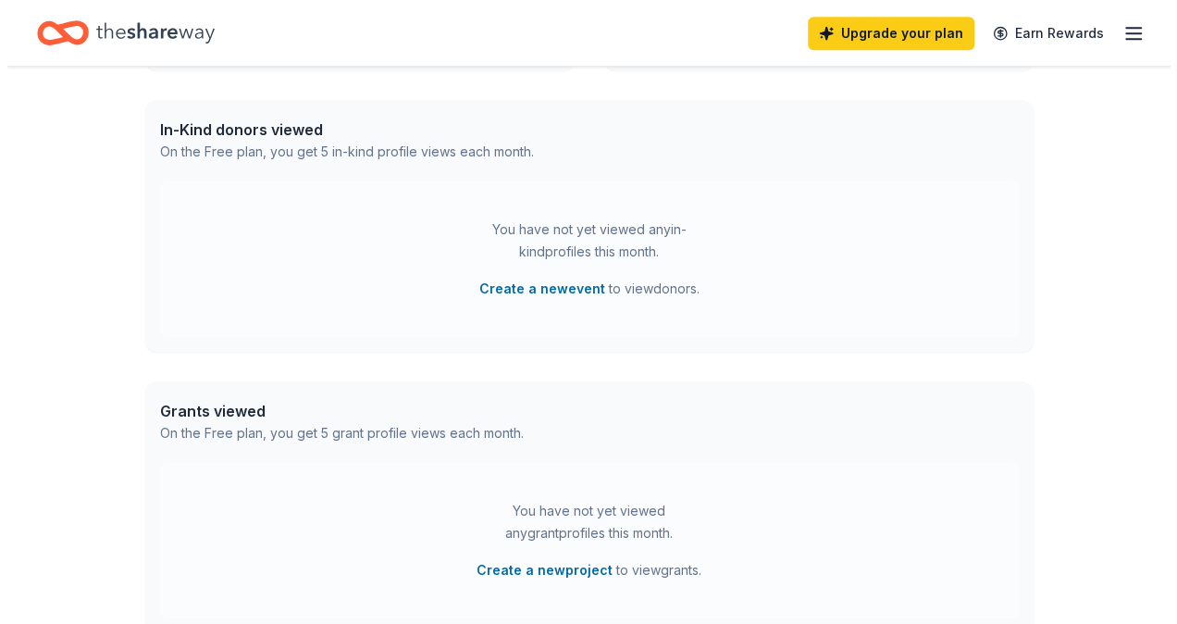
scroll to position [463, 0]
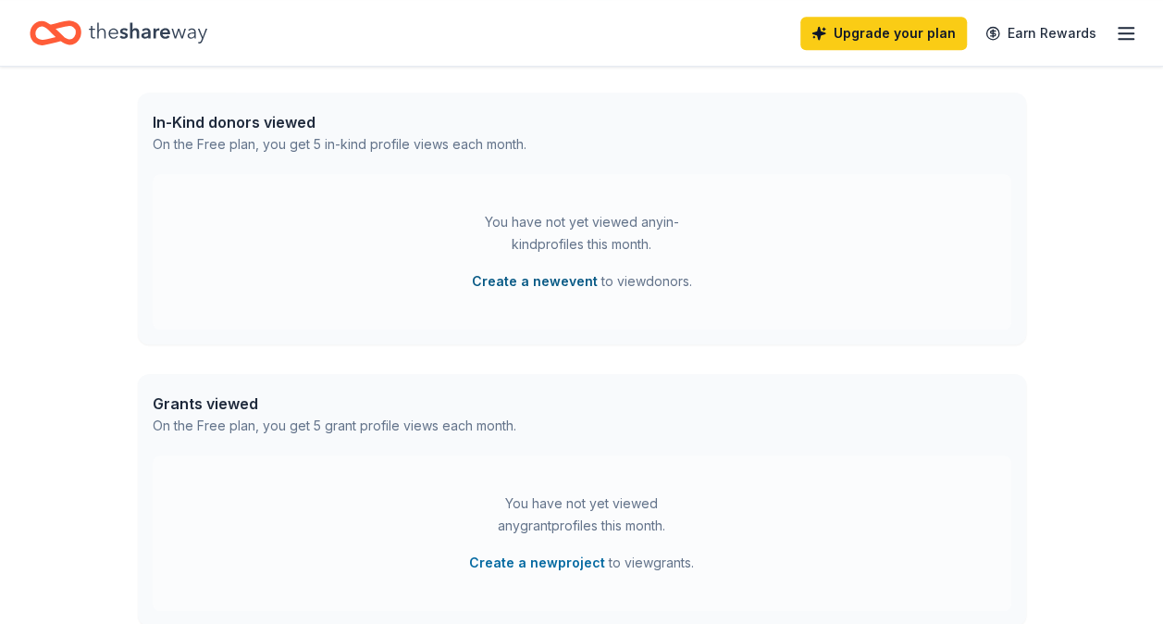
click at [544, 279] on button "Create a new event" at bounding box center [535, 281] width 126 height 22
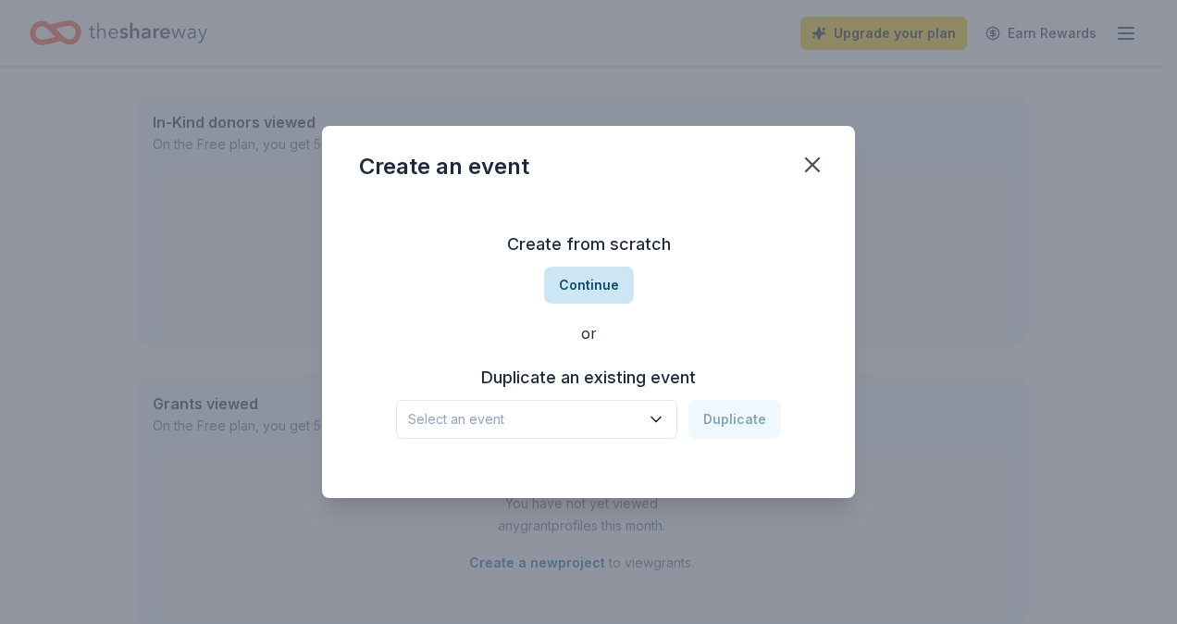
click at [557, 274] on button "Continue" at bounding box center [589, 285] width 90 height 37
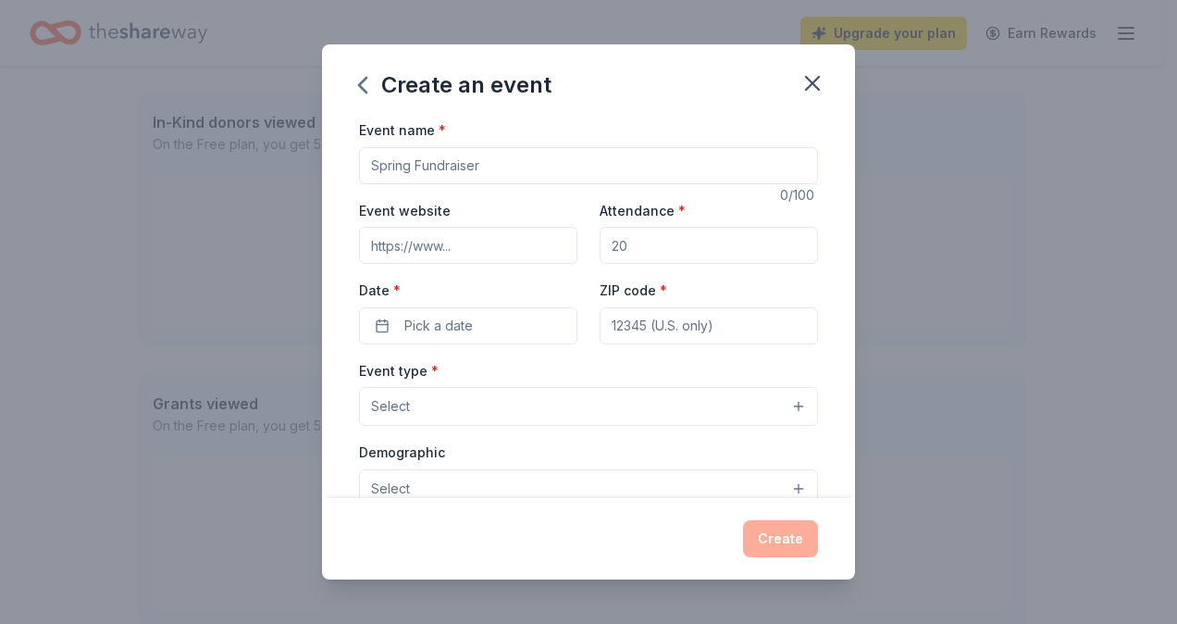
click at [519, 158] on input "Event name *" at bounding box center [588, 165] width 459 height 37
type input "Veterans Hockey Tournament 10th annual"
drag, startPoint x: 662, startPoint y: 249, endPoint x: 602, endPoint y: 247, distance: 59.3
click at [602, 247] on input "Attendance *" at bounding box center [709, 245] width 218 height 37
type input "300"
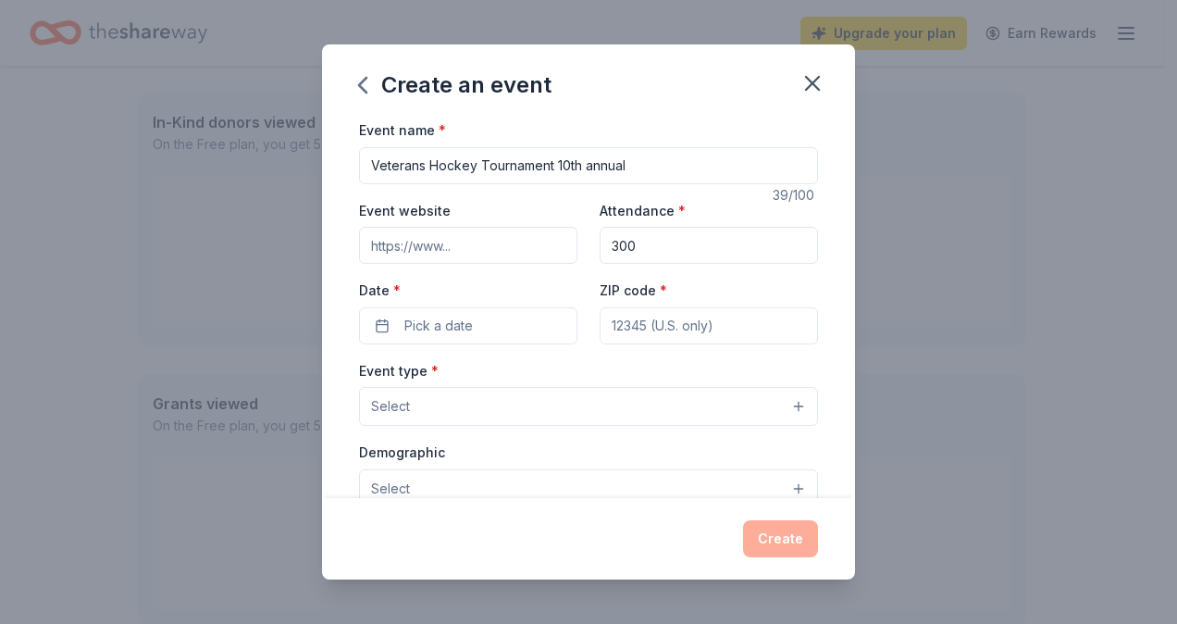
click at [705, 326] on input "ZIP code *" at bounding box center [709, 325] width 218 height 37
type input "14075"
click at [490, 319] on button "Pick a date" at bounding box center [468, 325] width 218 height 37
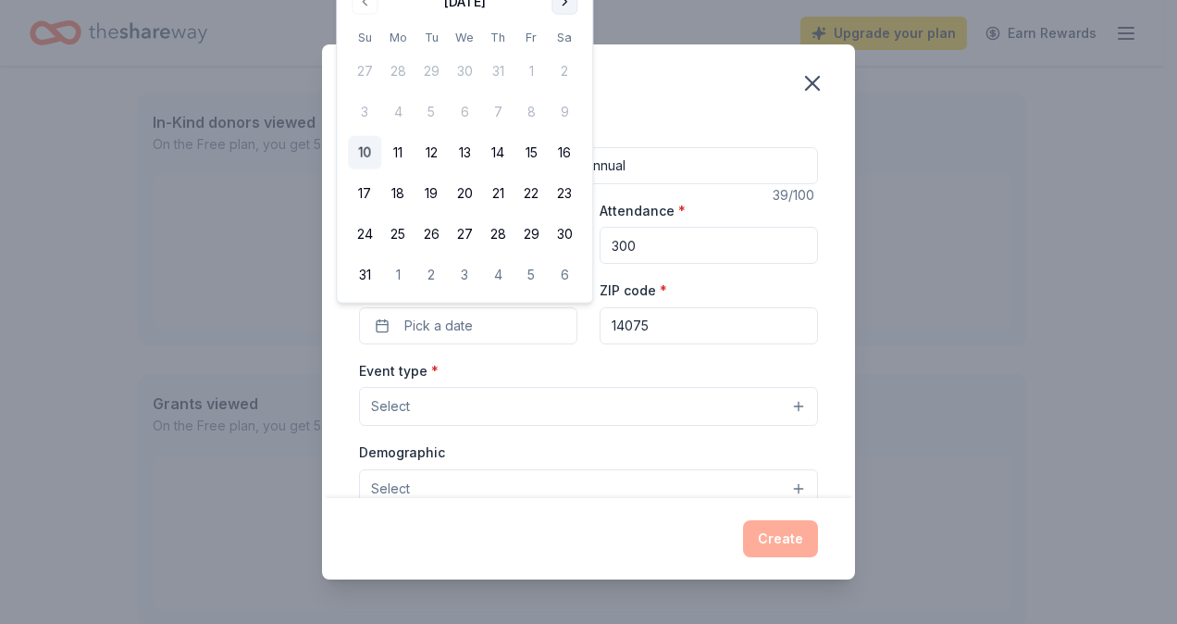
click at [559, 2] on button "Go to next month" at bounding box center [565, 2] width 26 height 26
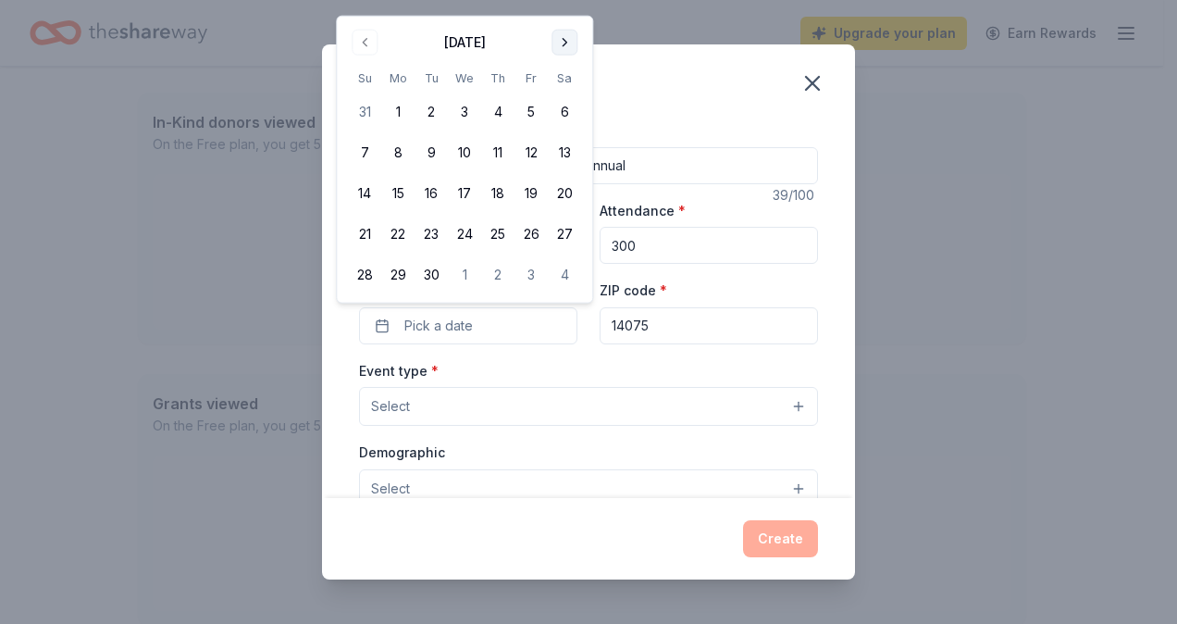
click at [558, 46] on button "Go to next month" at bounding box center [565, 43] width 26 height 26
click at [570, 44] on button "Go to next month" at bounding box center [565, 43] width 26 height 26
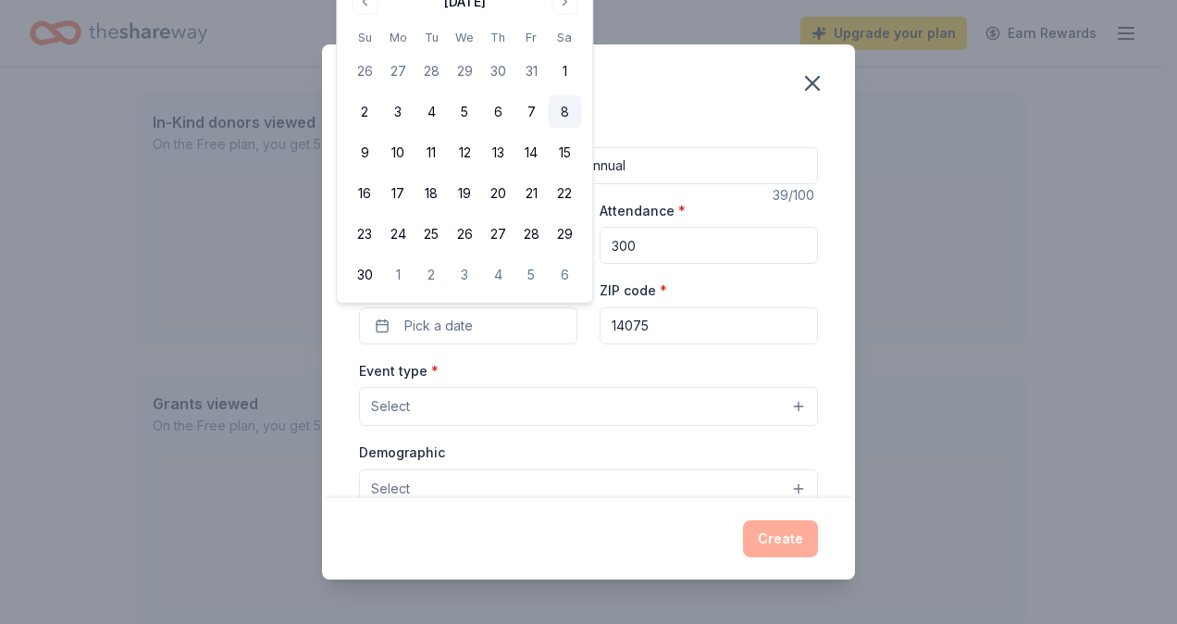
click at [560, 123] on button "8" at bounding box center [564, 111] width 33 height 33
click at [552, 402] on button "Select" at bounding box center [588, 406] width 459 height 39
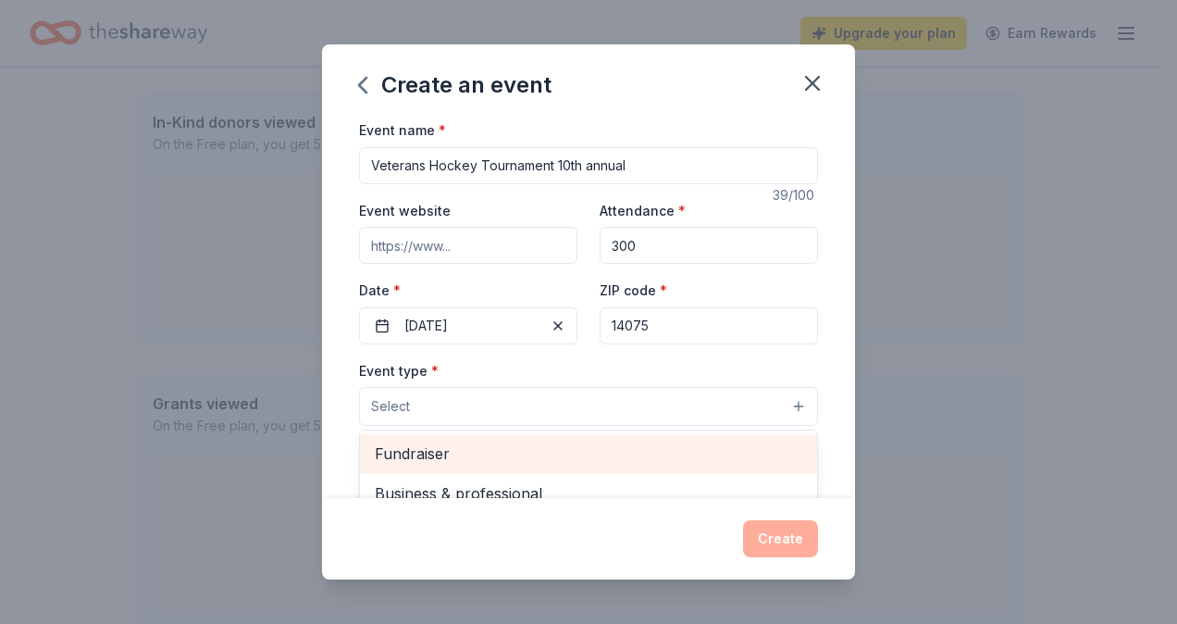
click at [550, 450] on span "Fundraiser" at bounding box center [589, 453] width 428 height 24
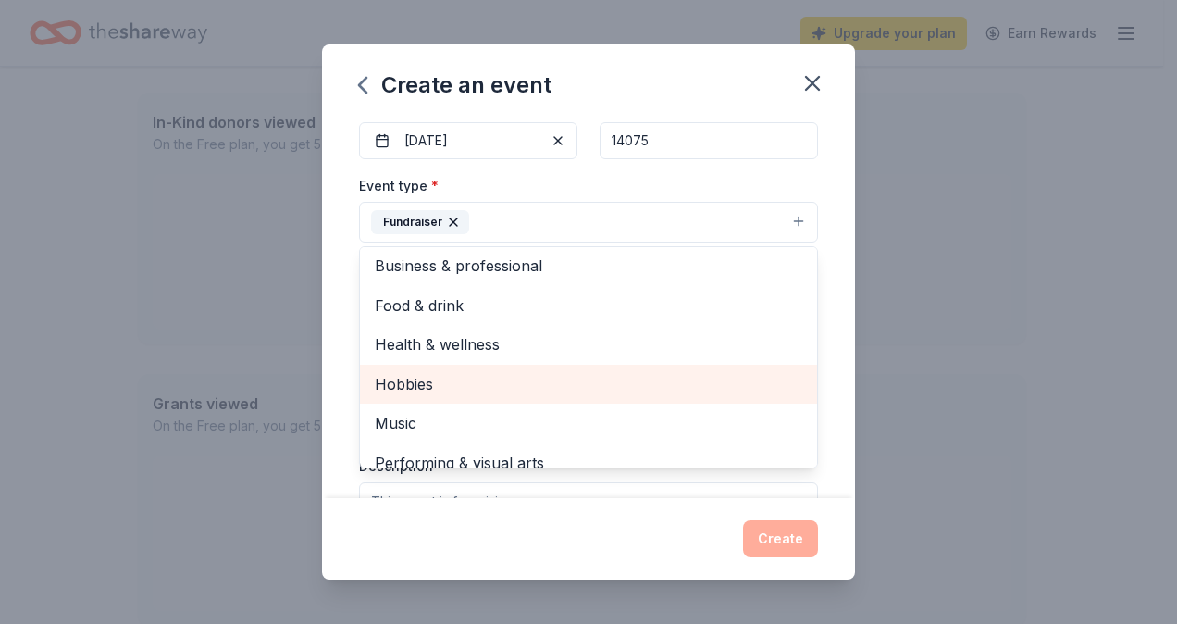
scroll to position [0, 0]
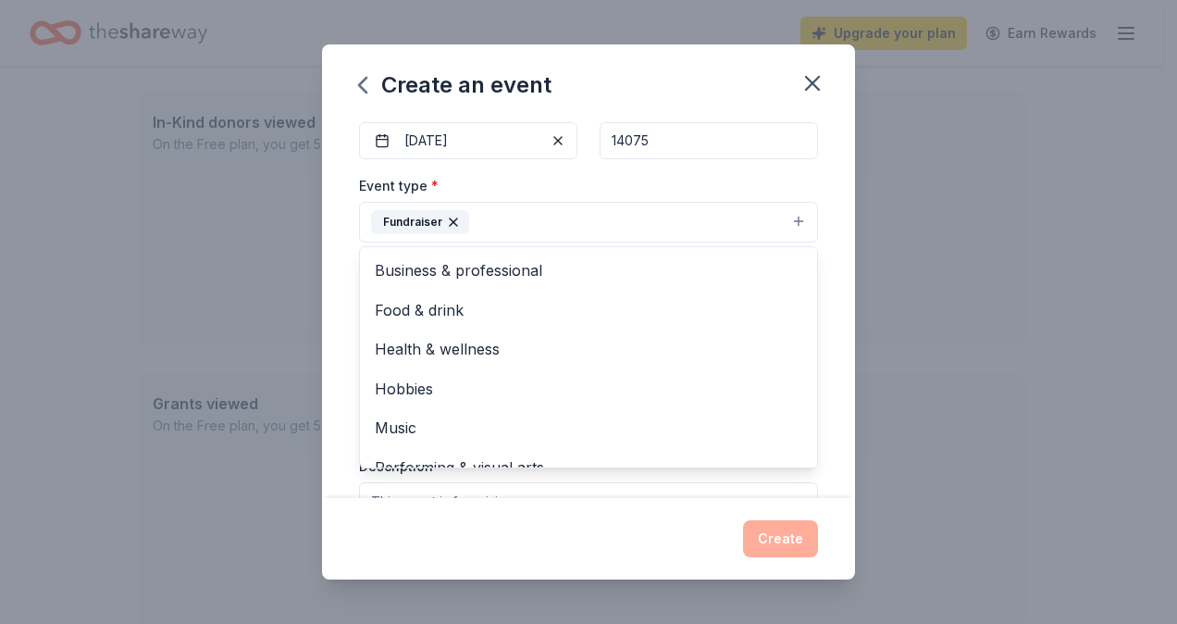
click at [835, 240] on div "Event name * Veterans Hockey Tournament 10th annual 39 /100 Event website Atten…" at bounding box center [588, 307] width 533 height 379
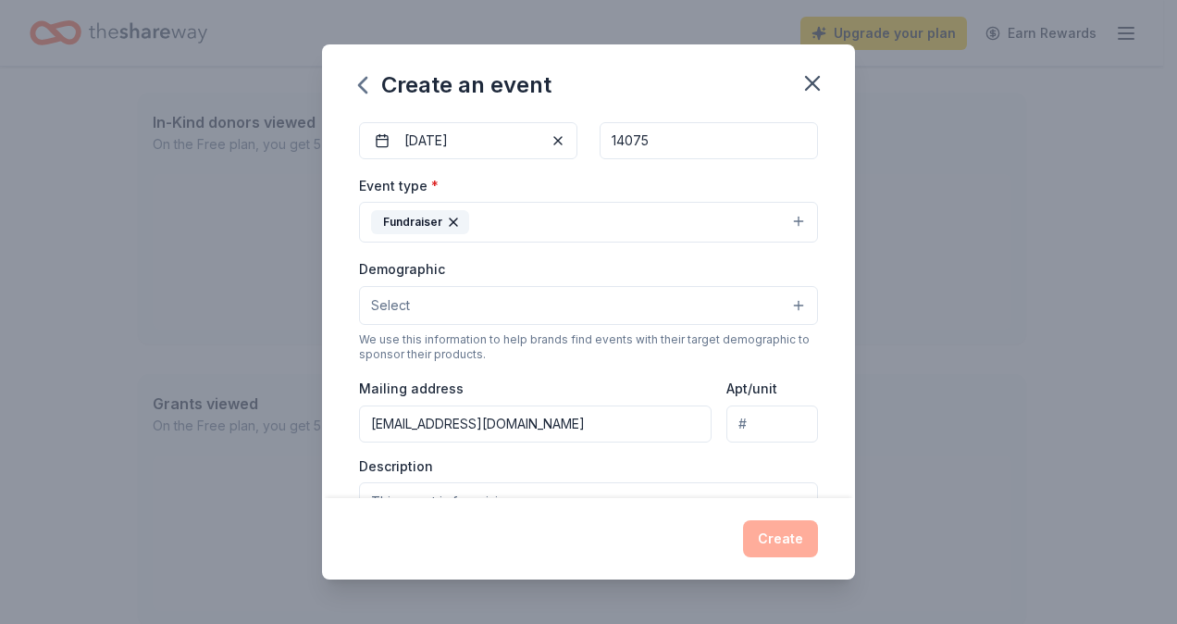
click at [777, 311] on button "Select" at bounding box center [588, 305] width 459 height 39
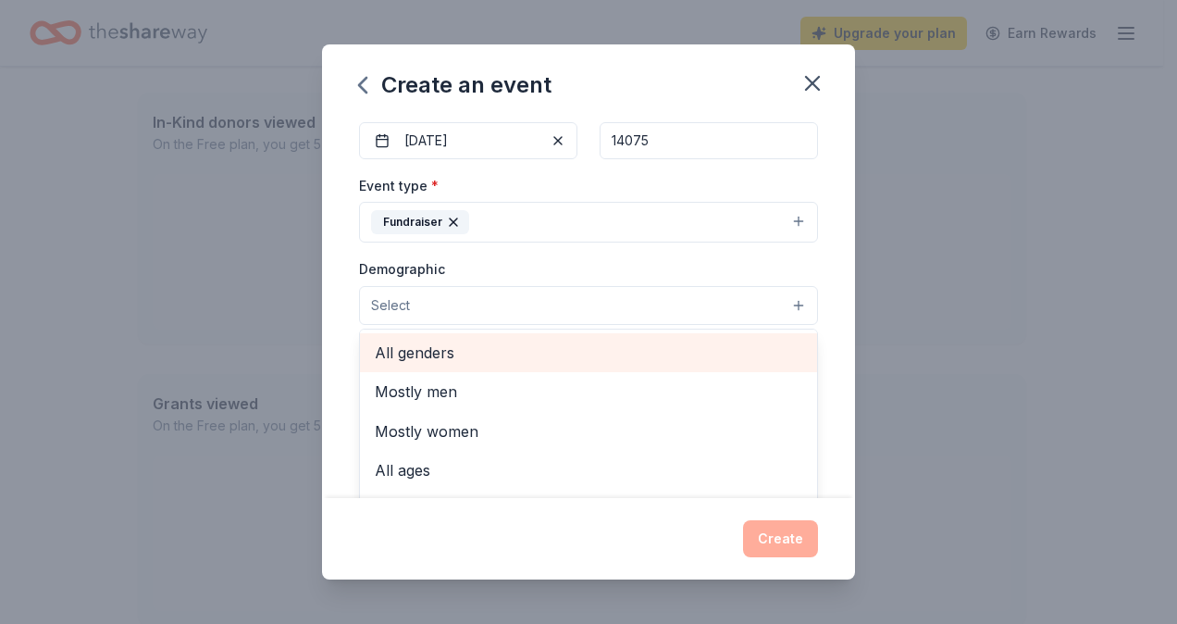
click at [711, 346] on span "All genders" at bounding box center [589, 353] width 428 height 24
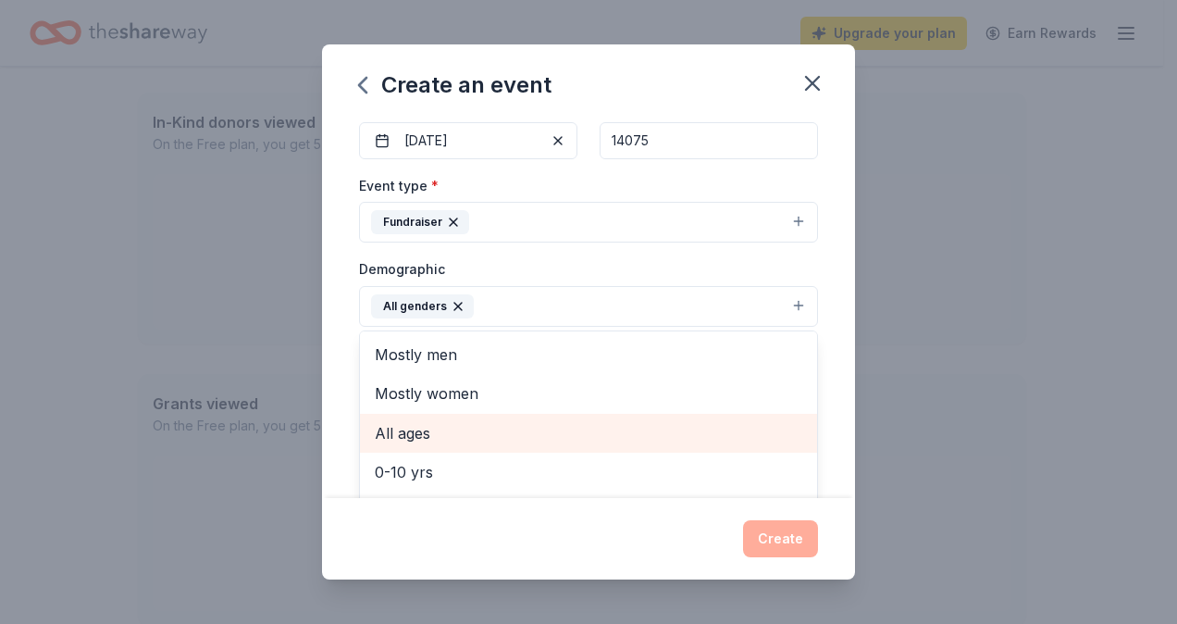
click at [645, 433] on span "All ages" at bounding box center [589, 433] width 428 height 24
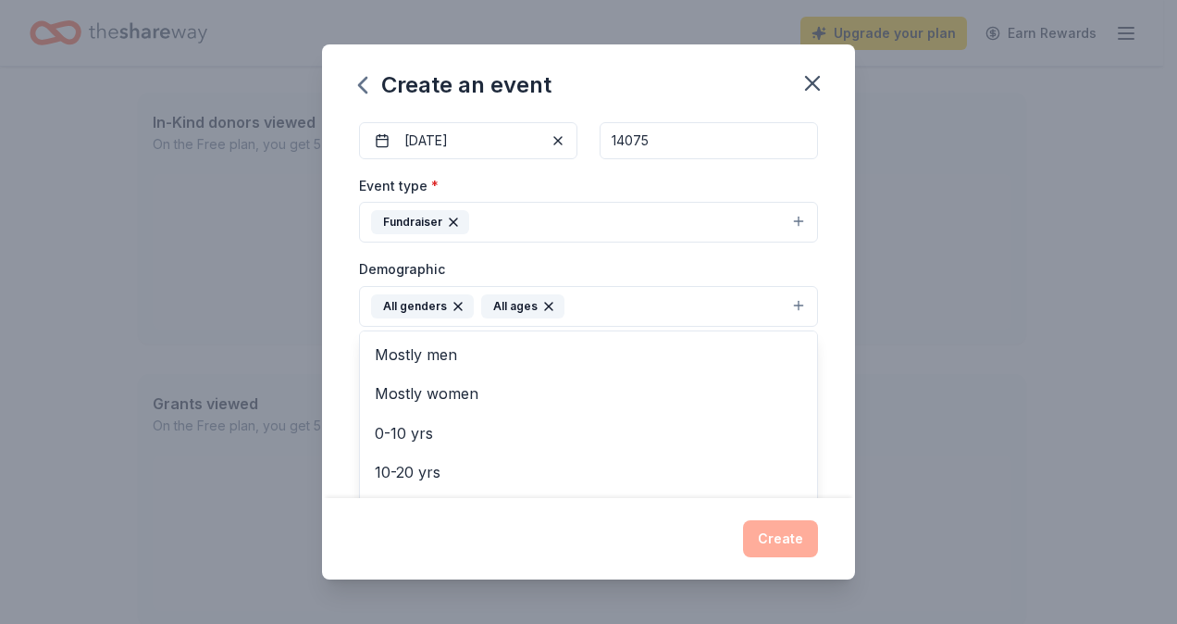
click at [813, 268] on div "Event name * Veterans Hockey Tournament 10th annual 39 /100 Event website Atten…" at bounding box center [588, 307] width 533 height 379
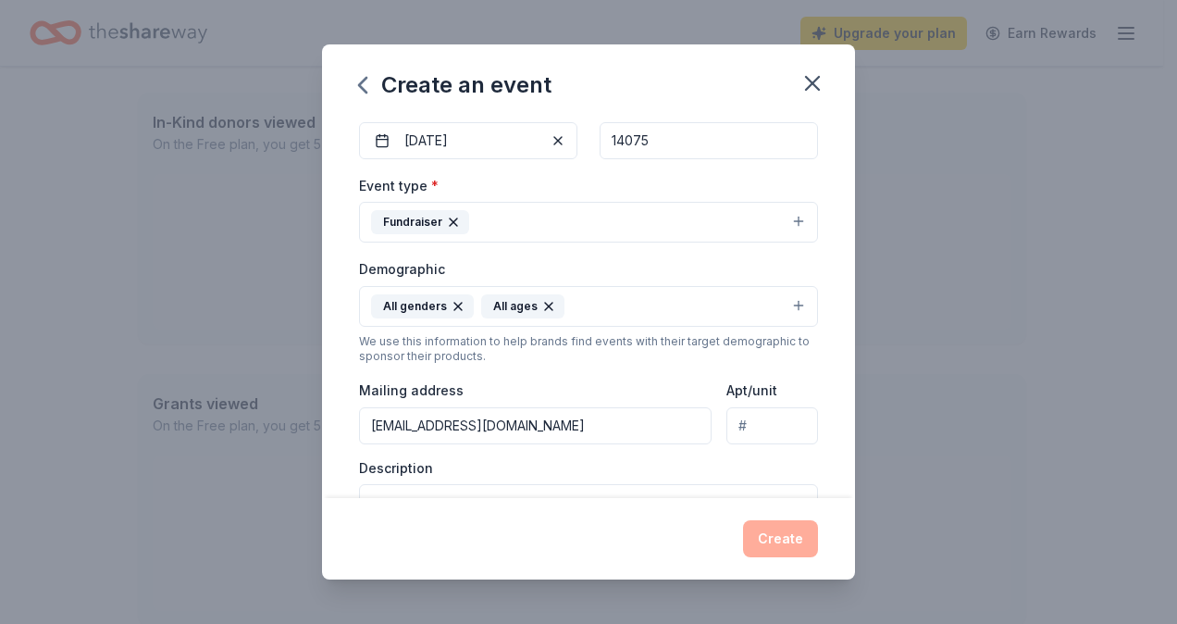
click at [563, 425] on input "ddavis081322@gmail.com" at bounding box center [535, 425] width 353 height 37
drag, startPoint x: 565, startPoint y: 409, endPoint x: 91, endPoint y: 374, distance: 475.1
click at [91, 374] on div "Create an event Event name * Veterans Hockey Tournament 10th annual 39 /100 Eve…" at bounding box center [588, 312] width 1177 height 624
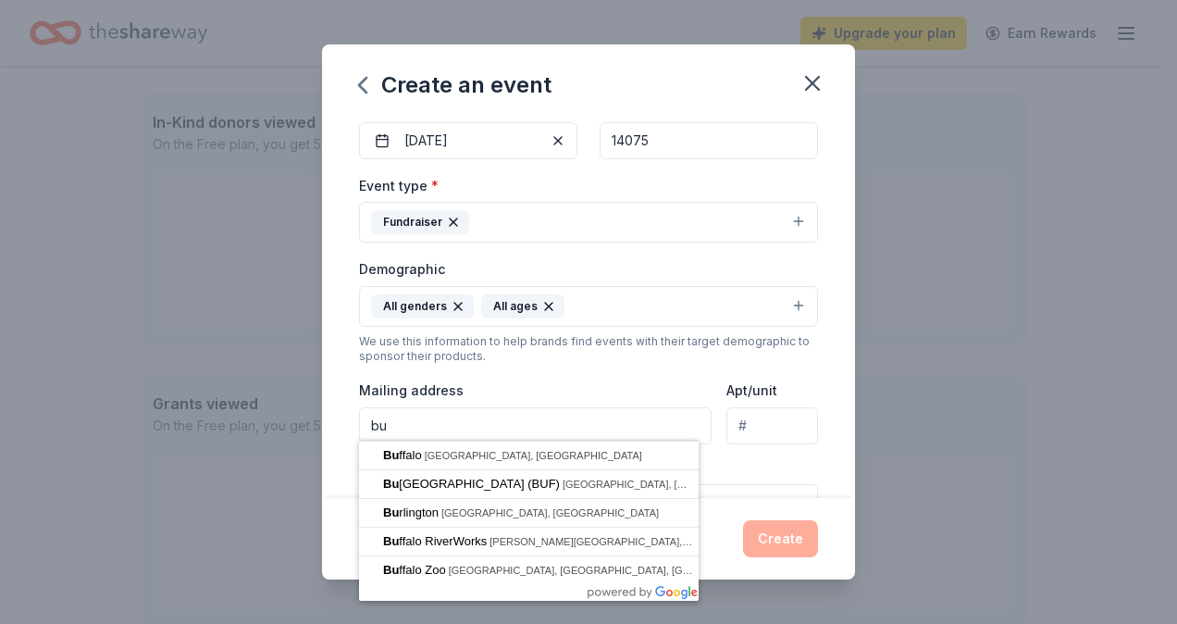
type input "b"
type input "1954 Eden Evans Rd"
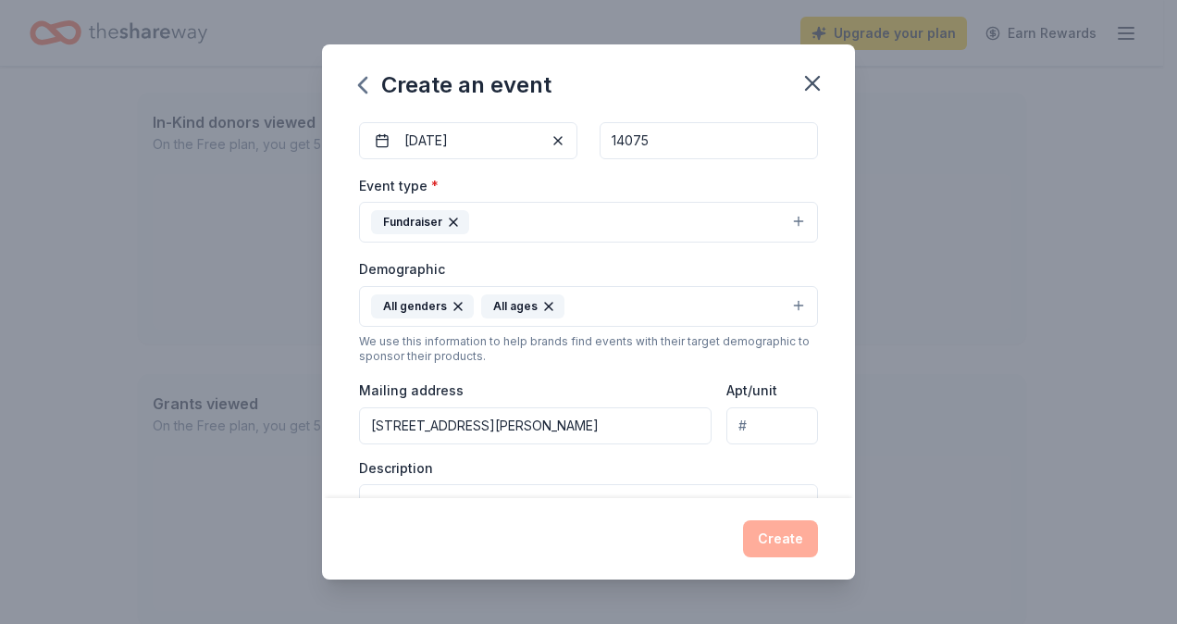
click at [665, 385] on div "Mailing address 1954 Eden Evans Rd" at bounding box center [535, 412] width 353 height 66
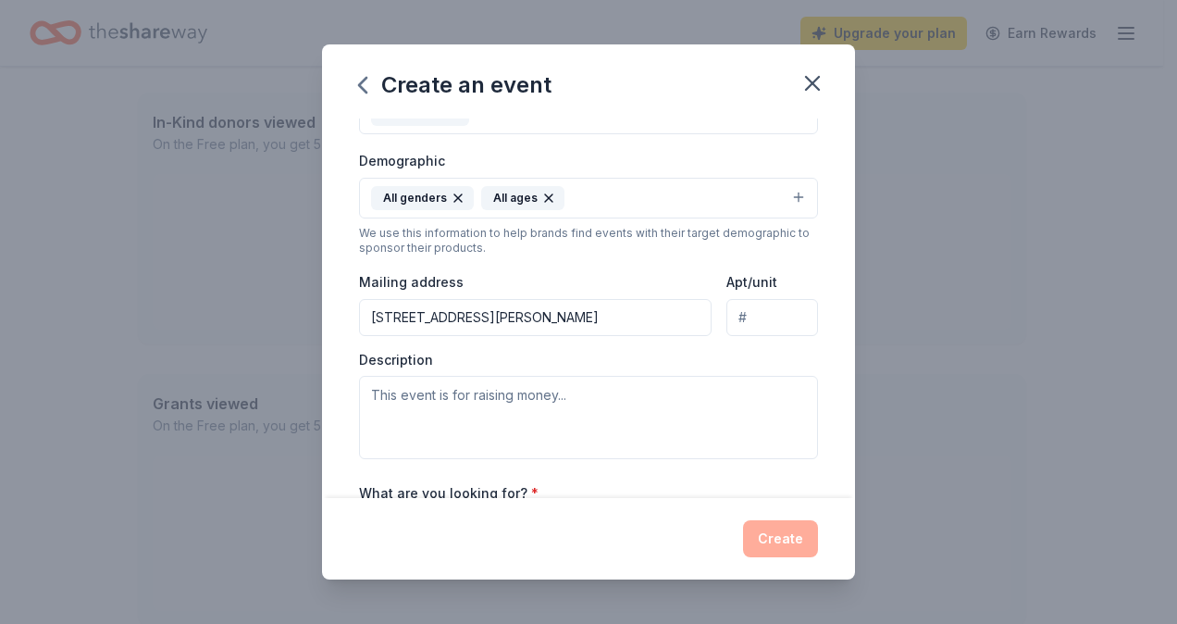
scroll to position [370, 0]
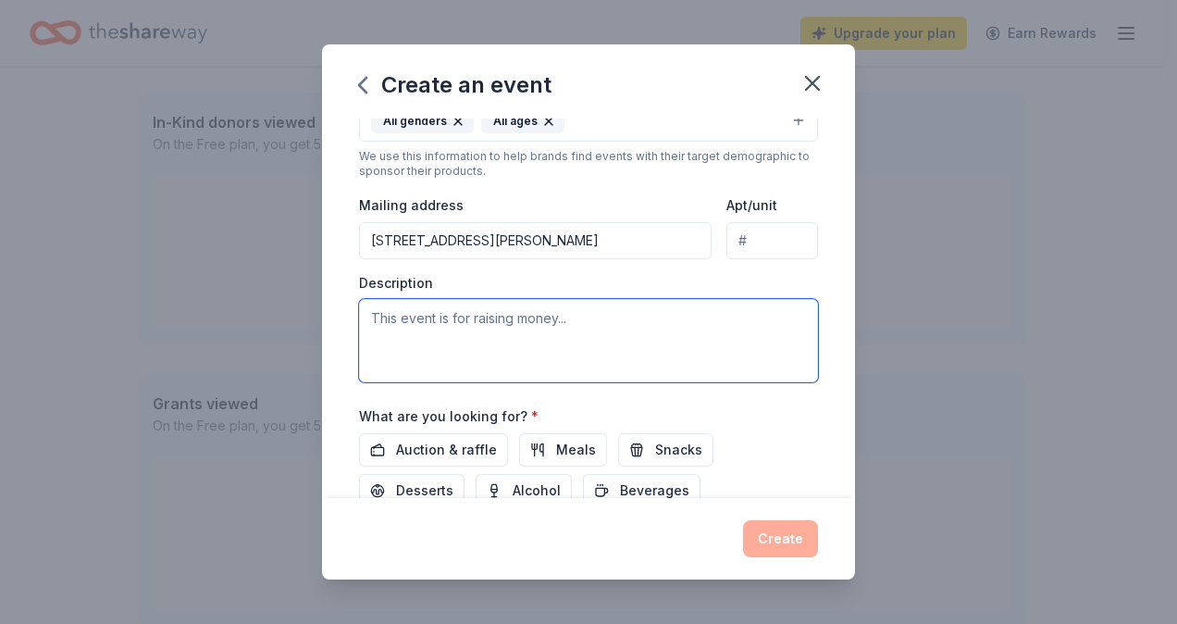
click at [624, 299] on textarea at bounding box center [588, 340] width 459 height 83
paste textarea "Join us for a day of competition, camaraderie, and community as we honor those …"
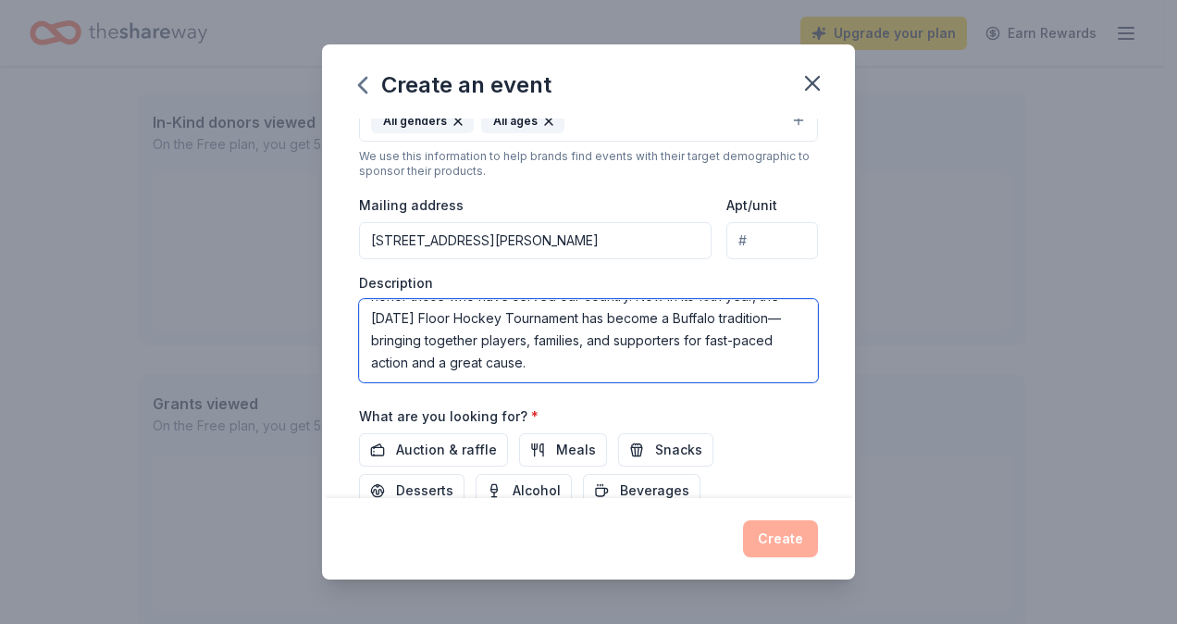
scroll to position [463, 0]
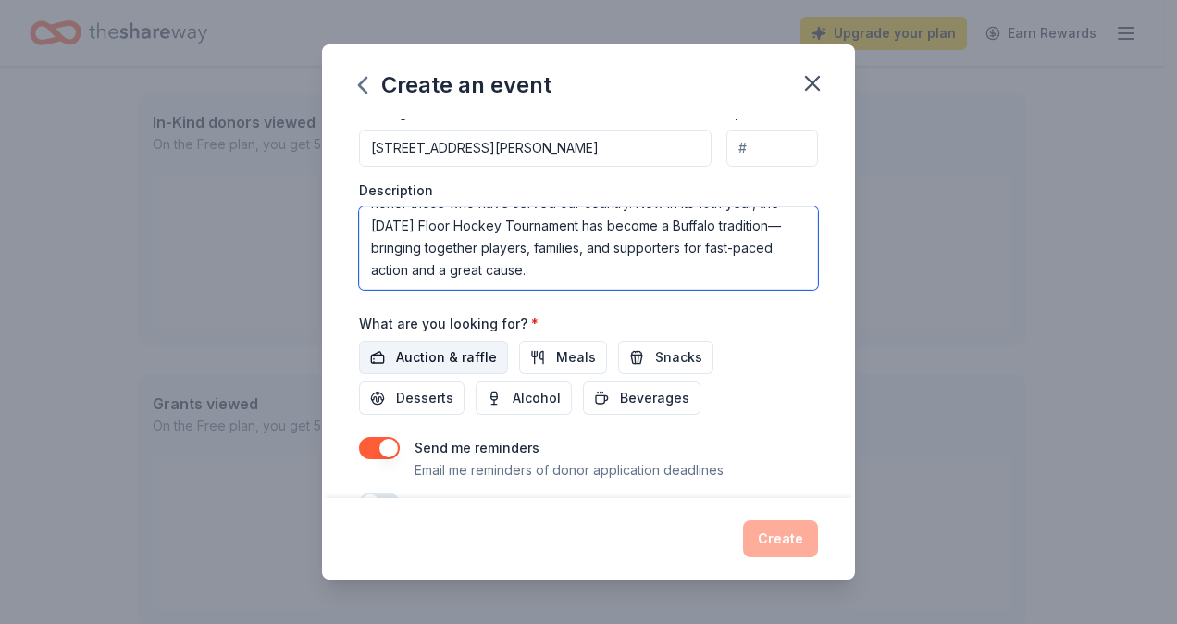
type textarea "Join us for a day of competition, camaraderie, and community as we honor those …"
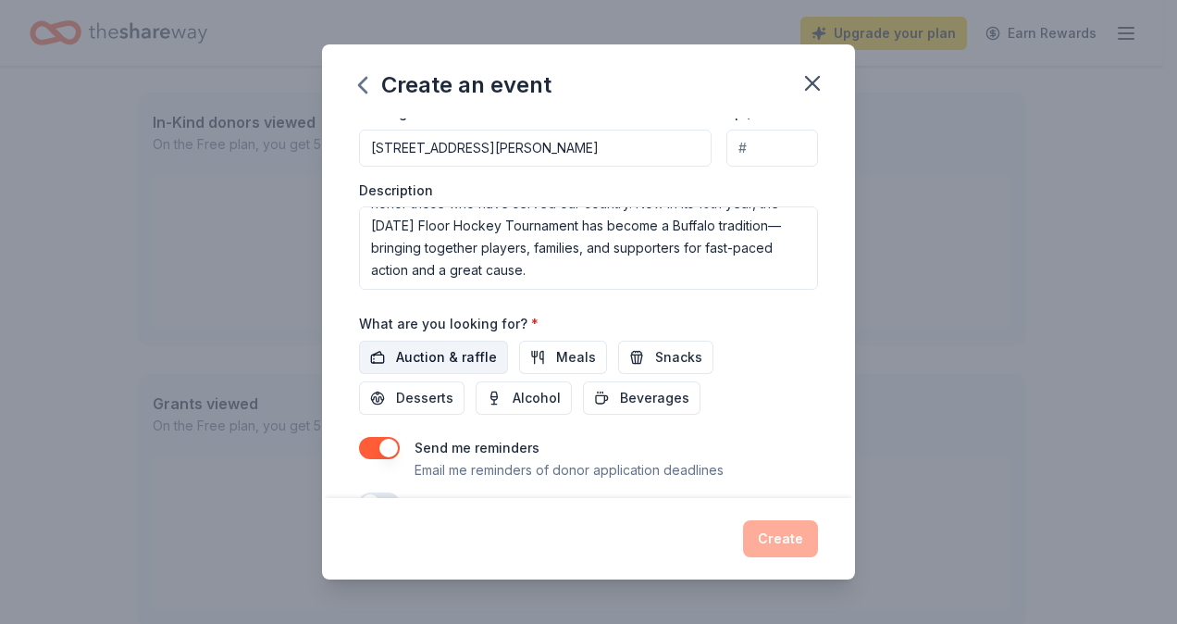
click at [455, 357] on span "Auction & raffle" at bounding box center [446, 357] width 101 height 22
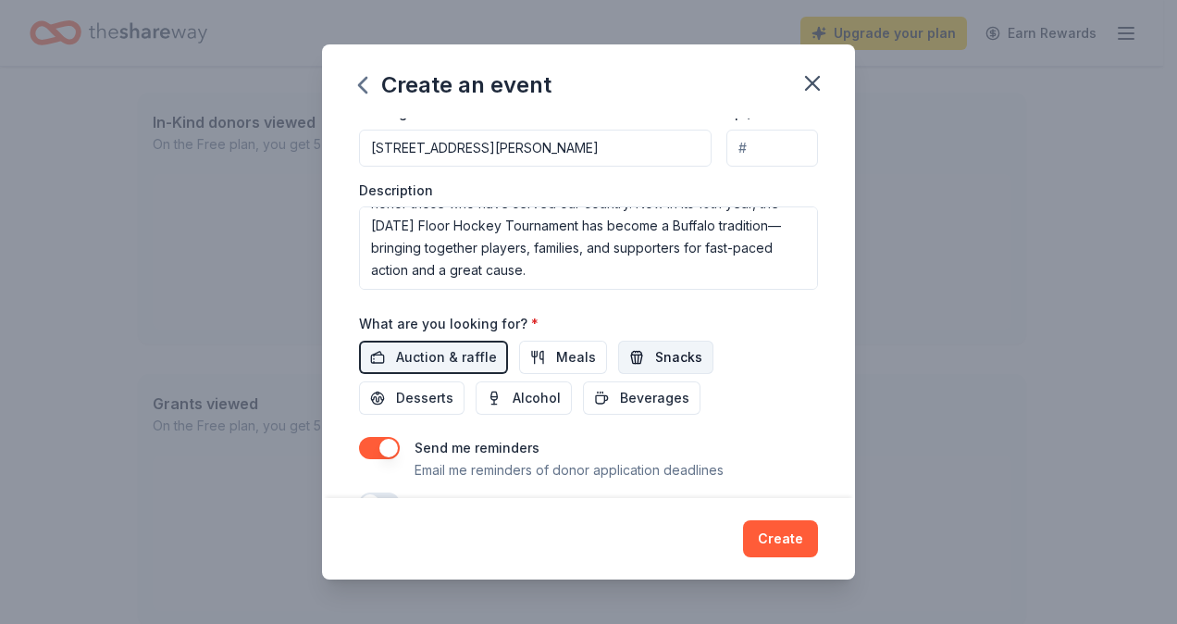
click at [630, 348] on button "Snacks" at bounding box center [665, 357] width 95 height 33
click at [615, 385] on button "Beverages" at bounding box center [642, 397] width 118 height 33
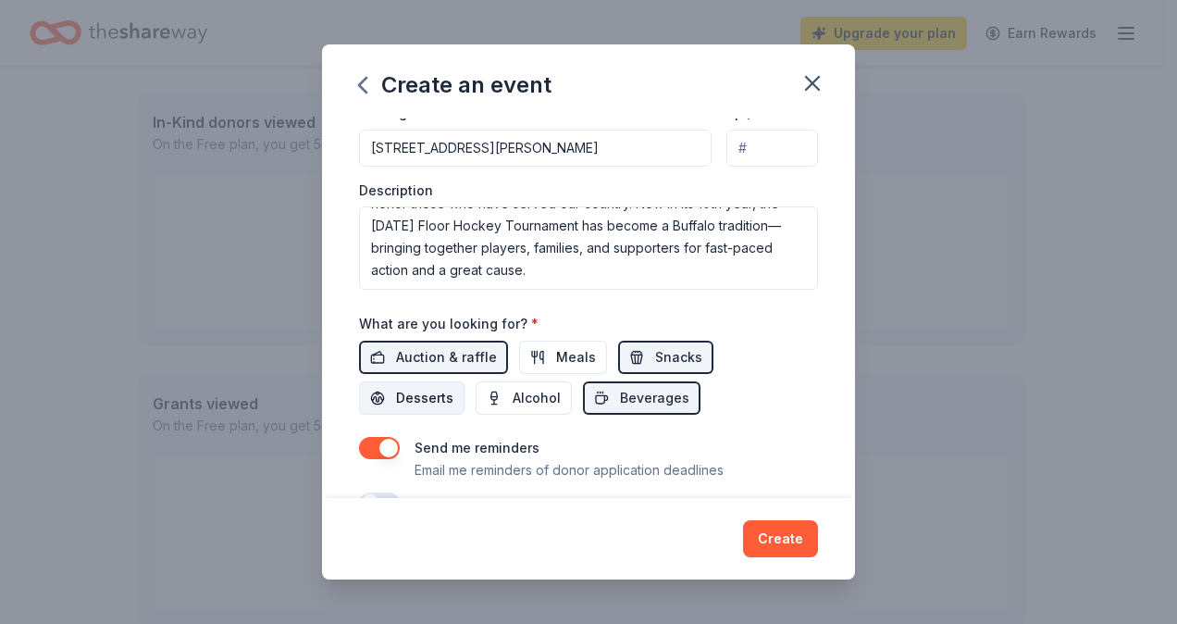
click at [426, 398] on span "Desserts" at bounding box center [424, 398] width 57 height 22
click at [507, 396] on button "Alcohol" at bounding box center [524, 397] width 96 height 33
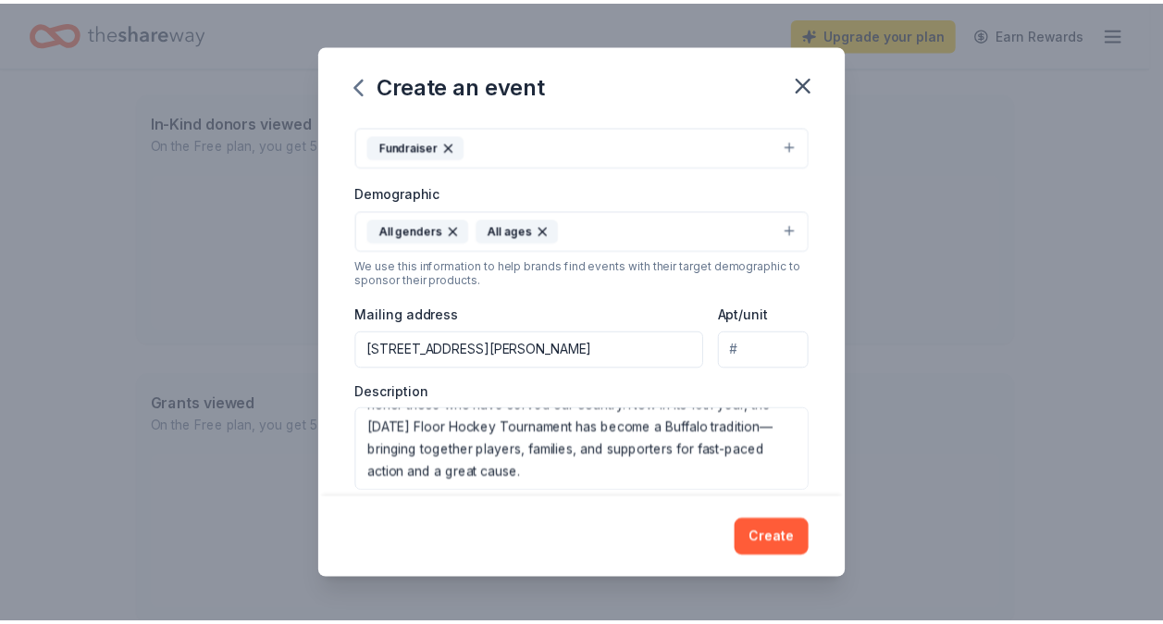
scroll to position [226, 0]
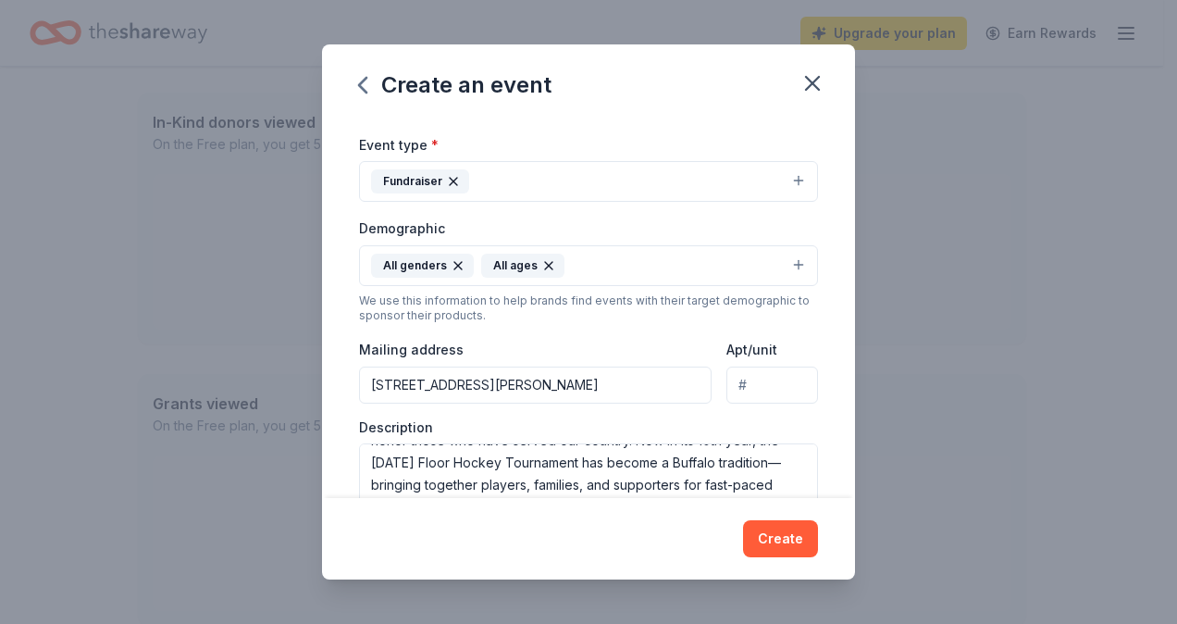
click at [788, 540] on button "Create" at bounding box center [780, 538] width 75 height 37
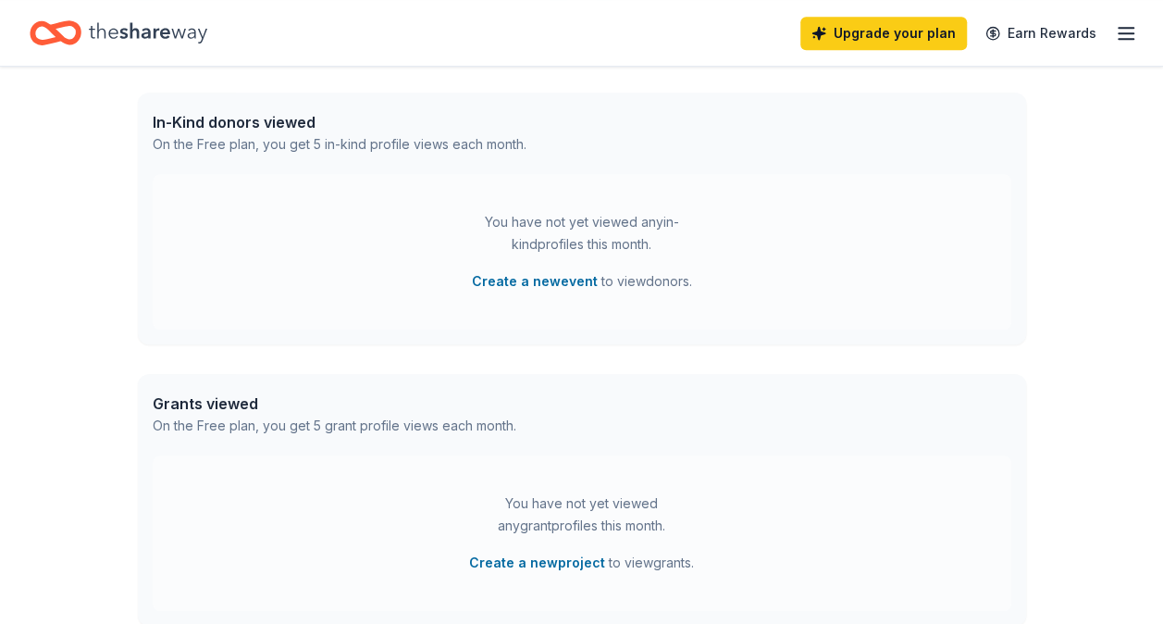
scroll to position [320, 0]
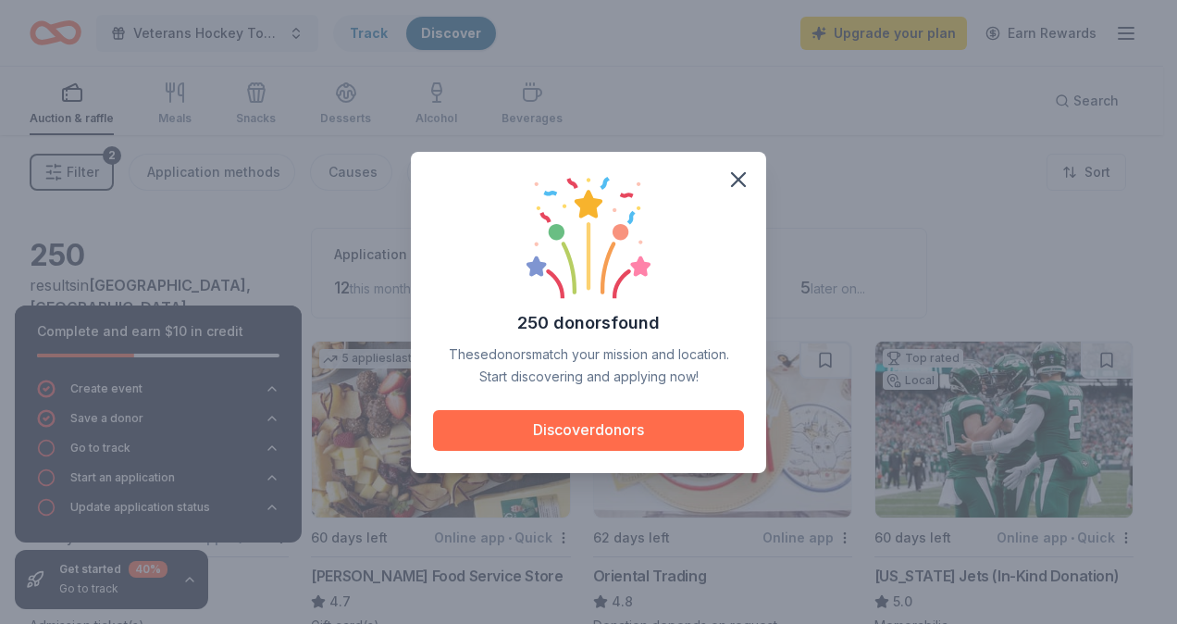
click at [669, 431] on button "Discover donors" at bounding box center [588, 430] width 311 height 41
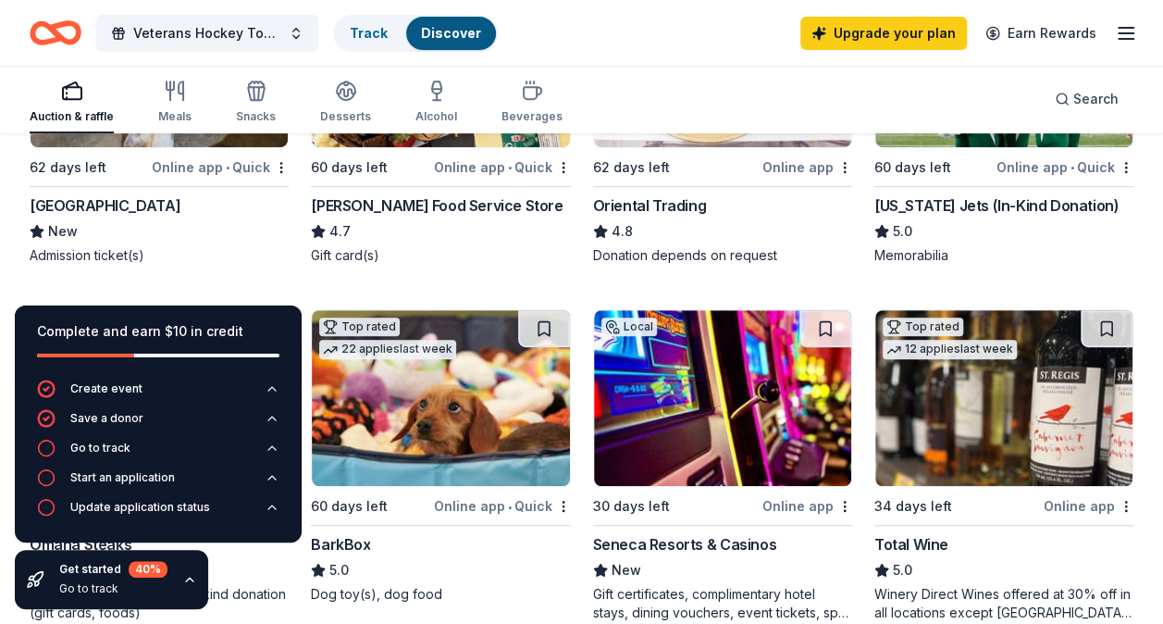
scroll to position [93, 0]
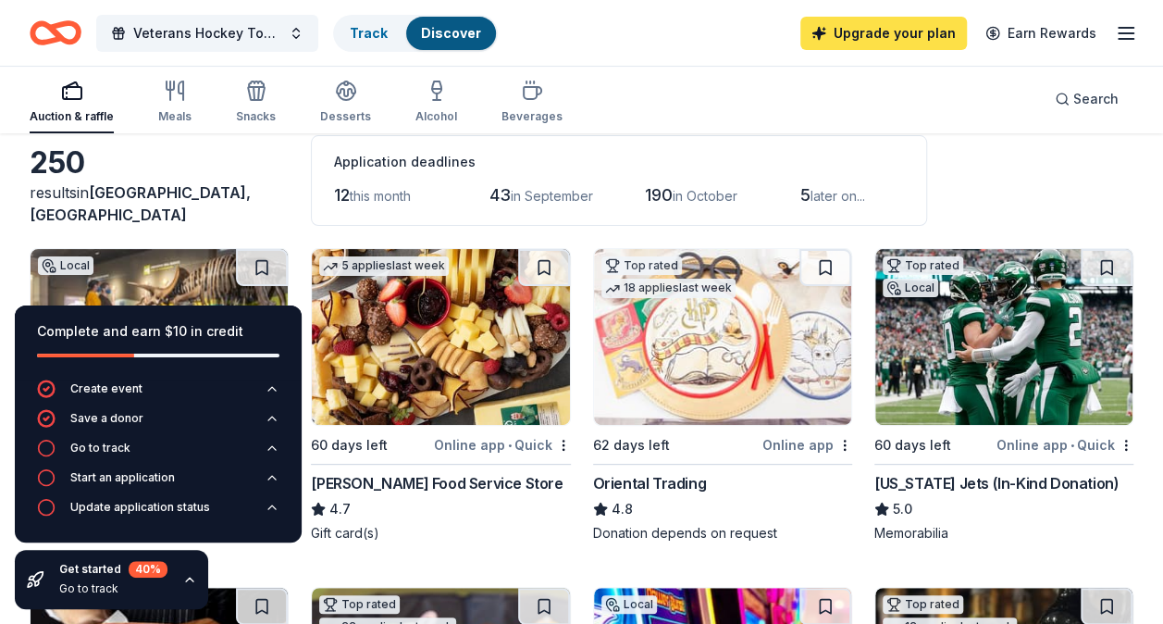
click at [892, 39] on link "Upgrade your plan" at bounding box center [884, 33] width 167 height 33
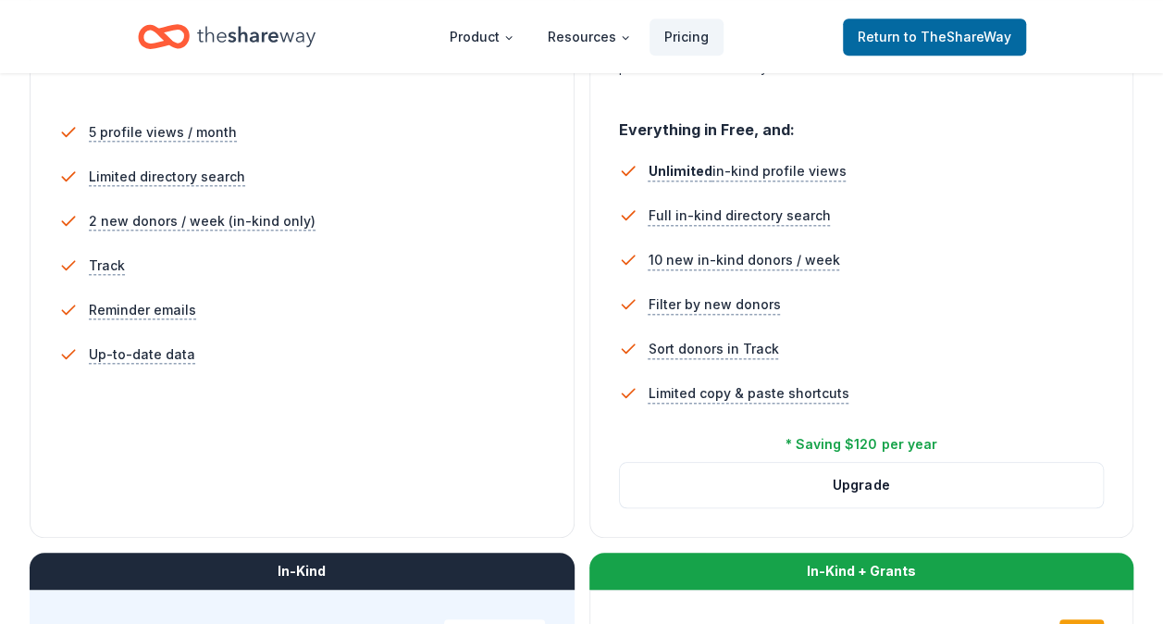
scroll to position [555, 0]
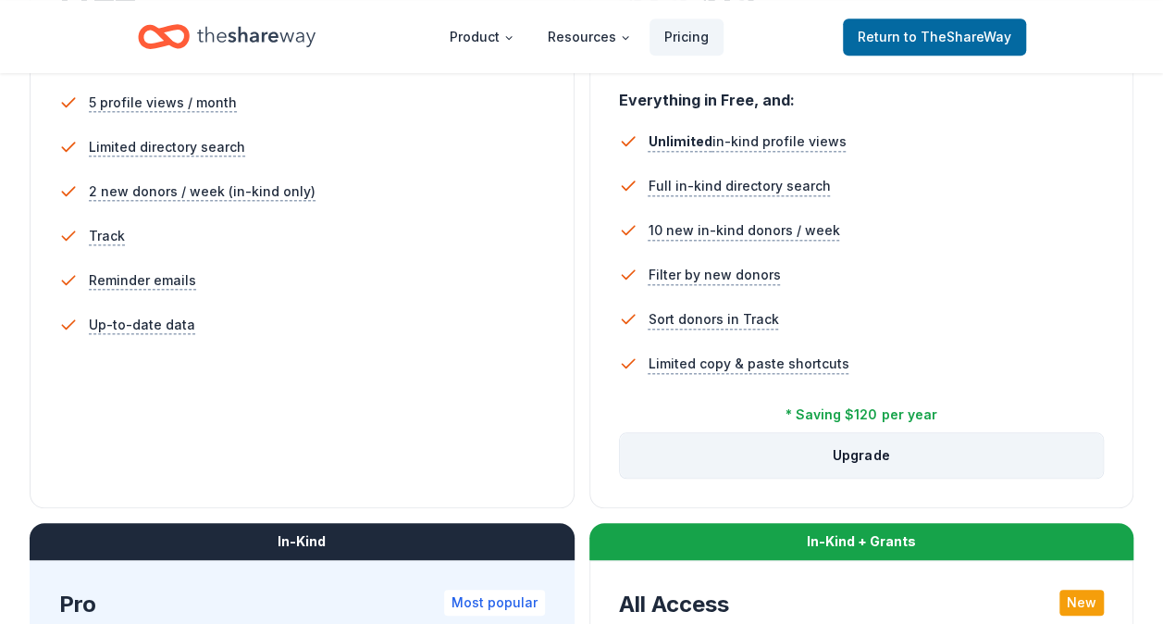
click at [783, 449] on button "Upgrade" at bounding box center [862, 455] width 484 height 44
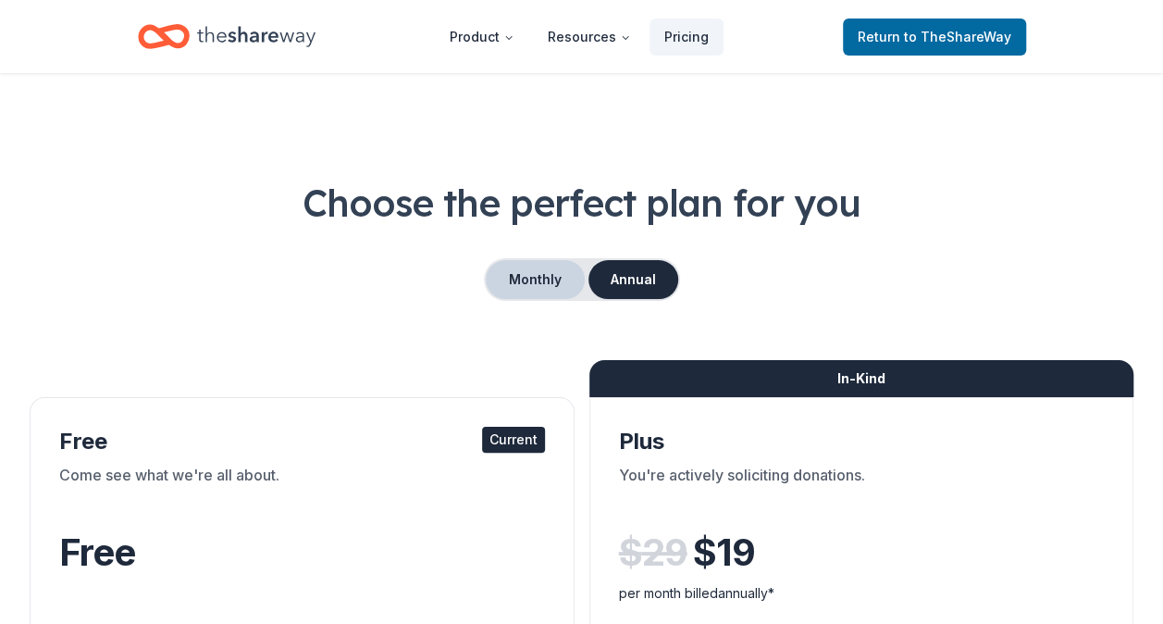
click at [528, 292] on button "Monthly" at bounding box center [535, 279] width 99 height 39
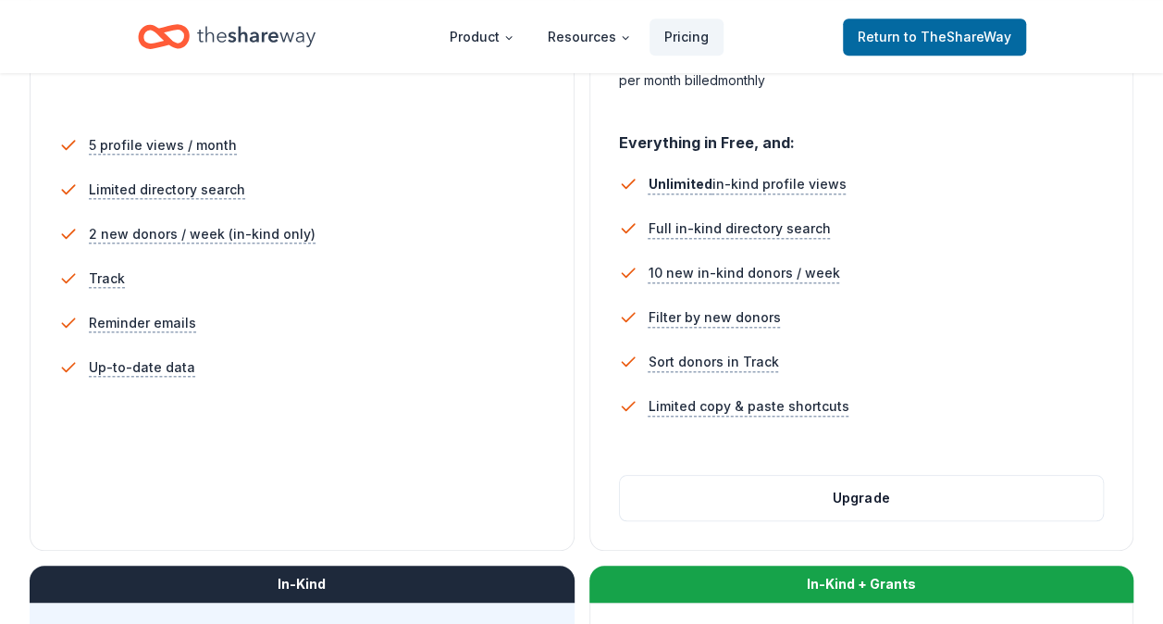
scroll to position [648, 0]
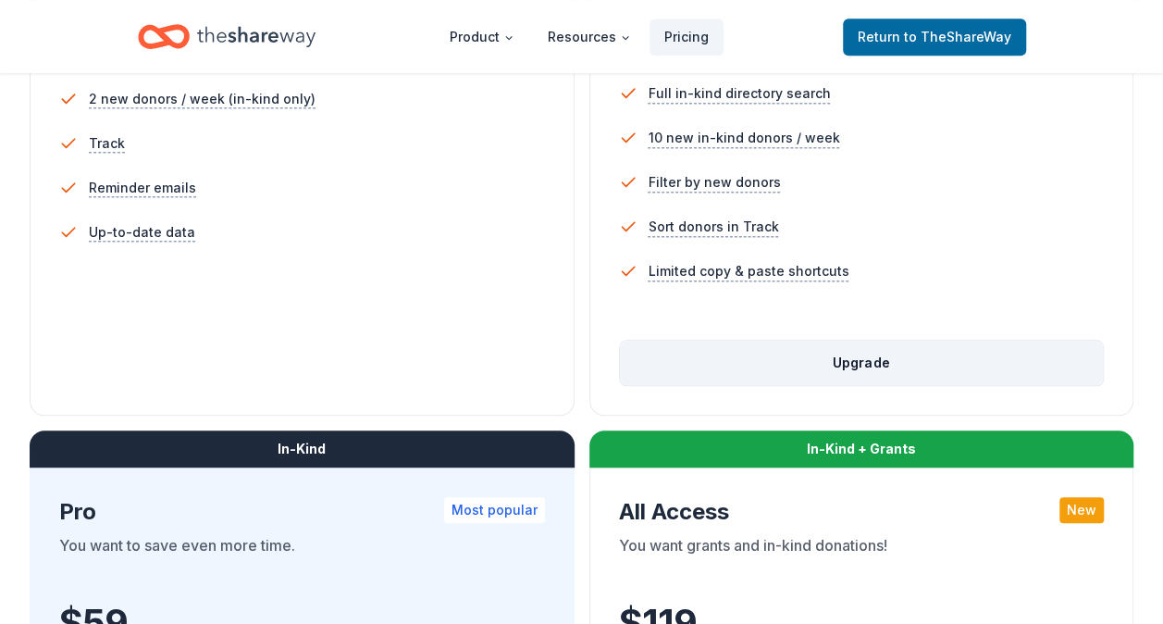
click at [835, 351] on button "Upgrade" at bounding box center [862, 363] width 484 height 44
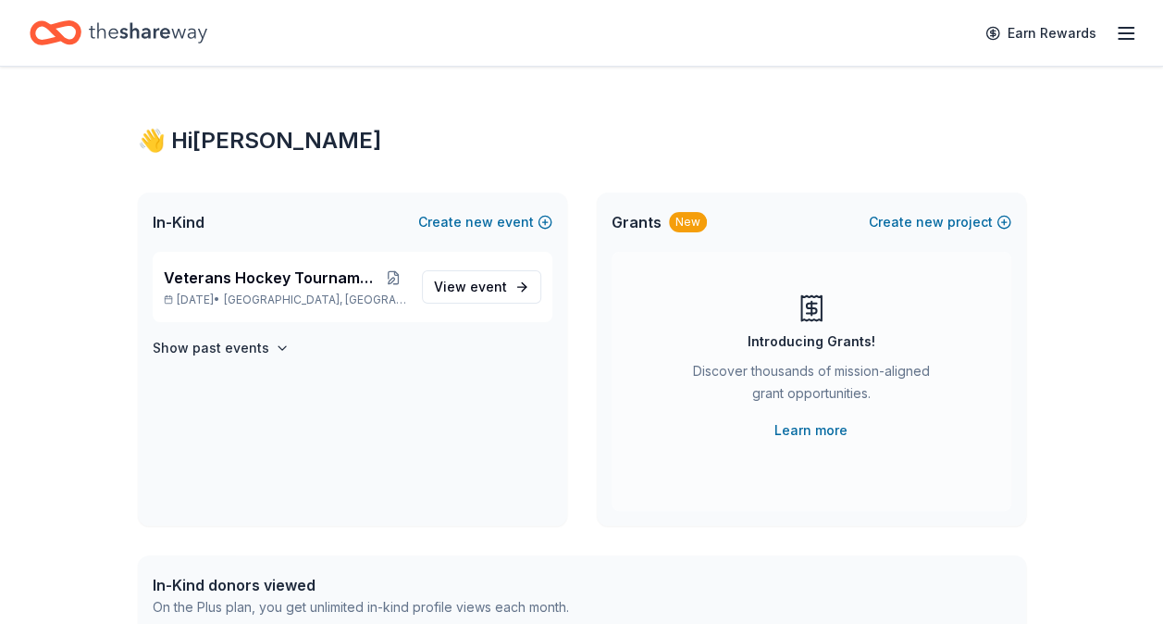
click at [1115, 44] on div "Earn Rewards" at bounding box center [1056, 32] width 163 height 43
click at [1127, 33] on line "button" at bounding box center [1126, 33] width 15 height 0
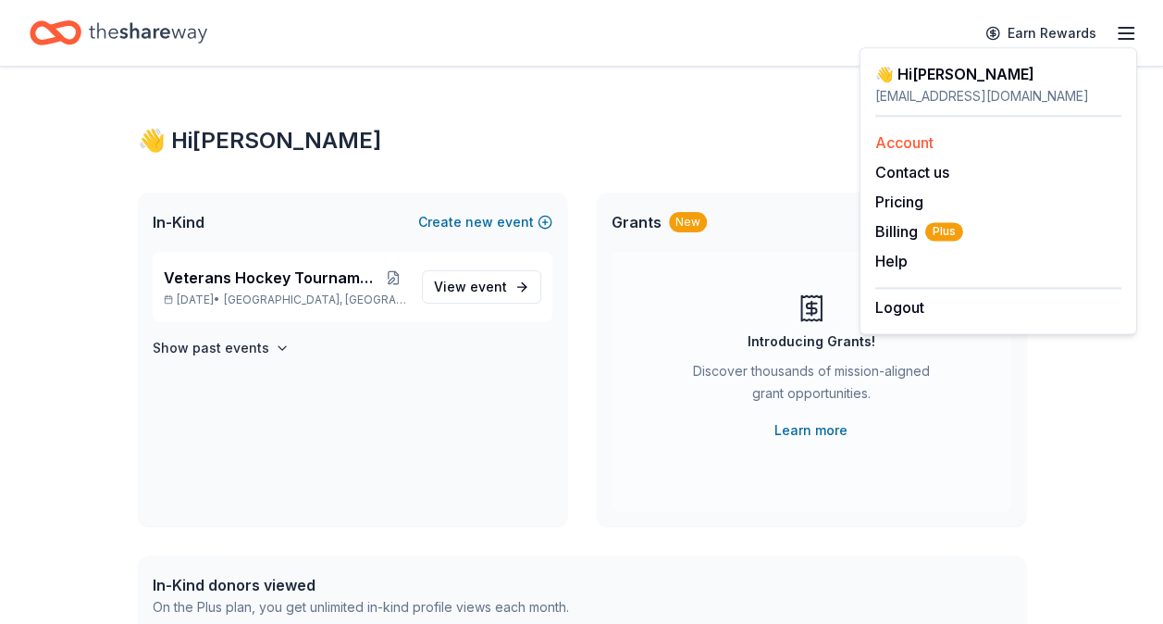
click at [927, 144] on link "Account" at bounding box center [904, 142] width 58 height 19
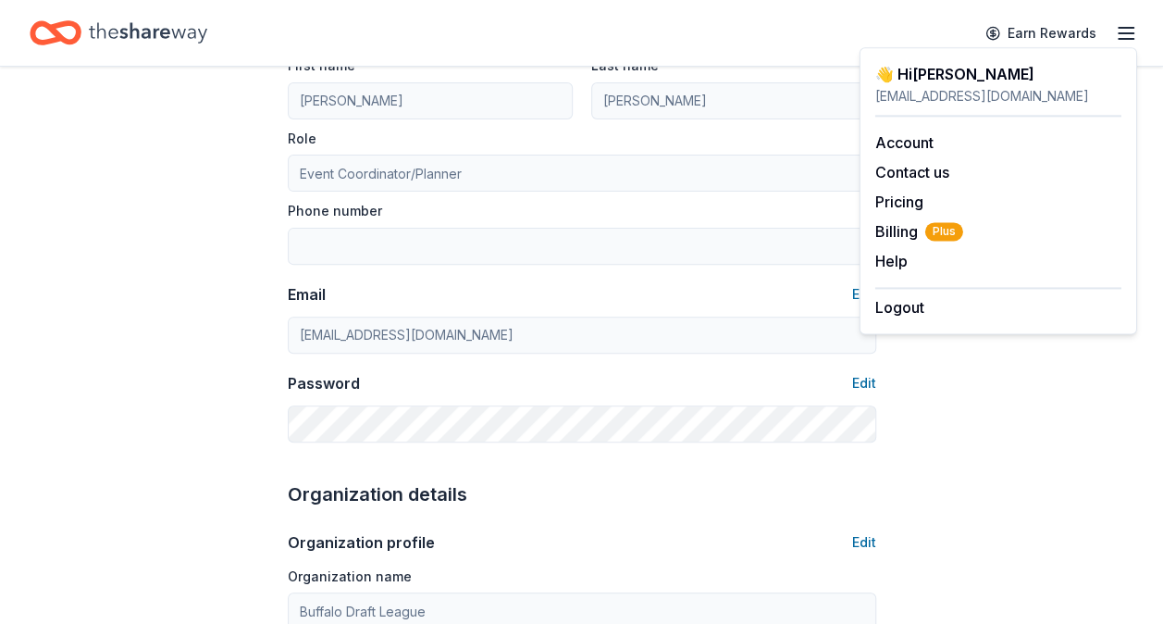
scroll to position [185, 0]
click at [864, 380] on button "Edit" at bounding box center [864, 381] width 24 height 22
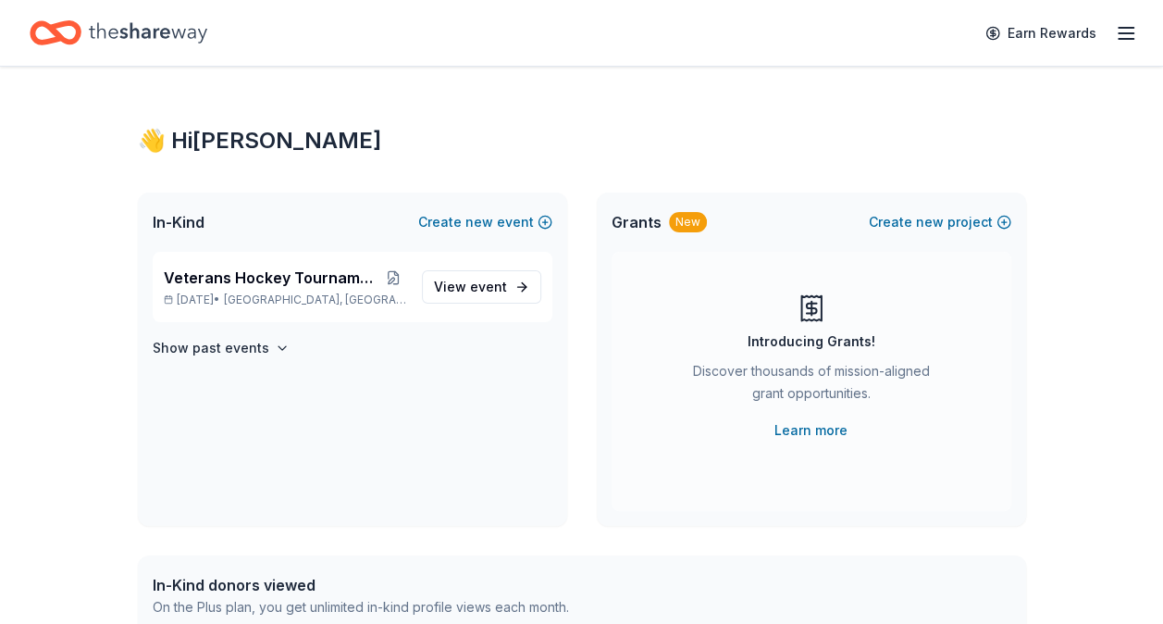
click at [1105, 51] on div "Earn Rewards" at bounding box center [1056, 32] width 163 height 43
click at [1129, 33] on icon "button" at bounding box center [1126, 33] width 22 height 22
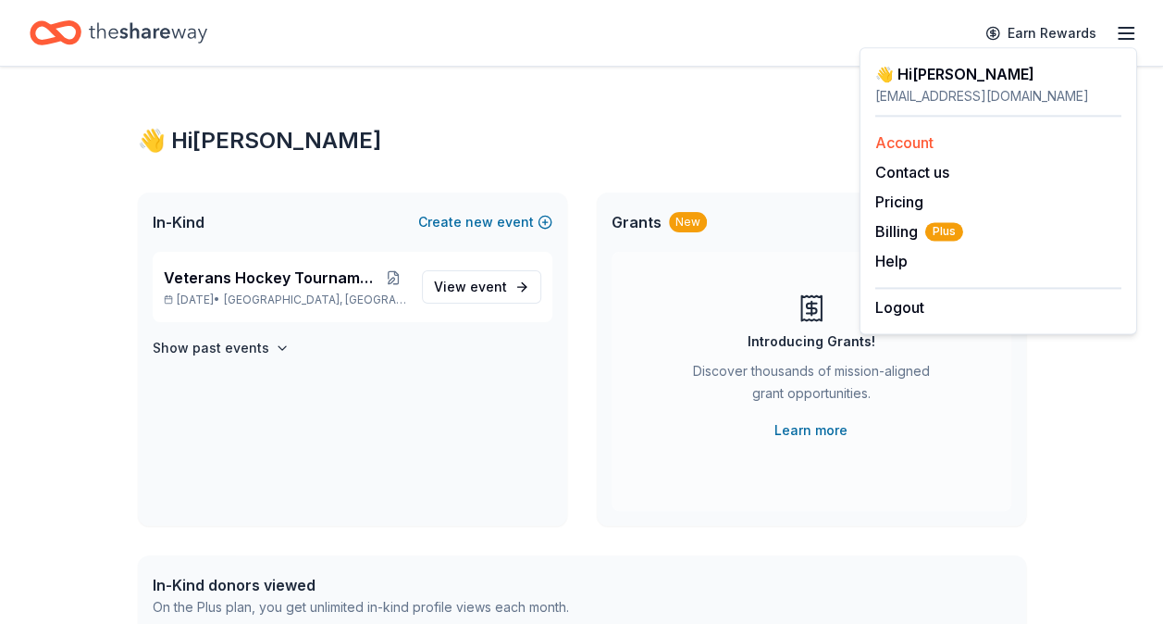
click at [947, 153] on div "Account" at bounding box center [998, 142] width 246 height 22
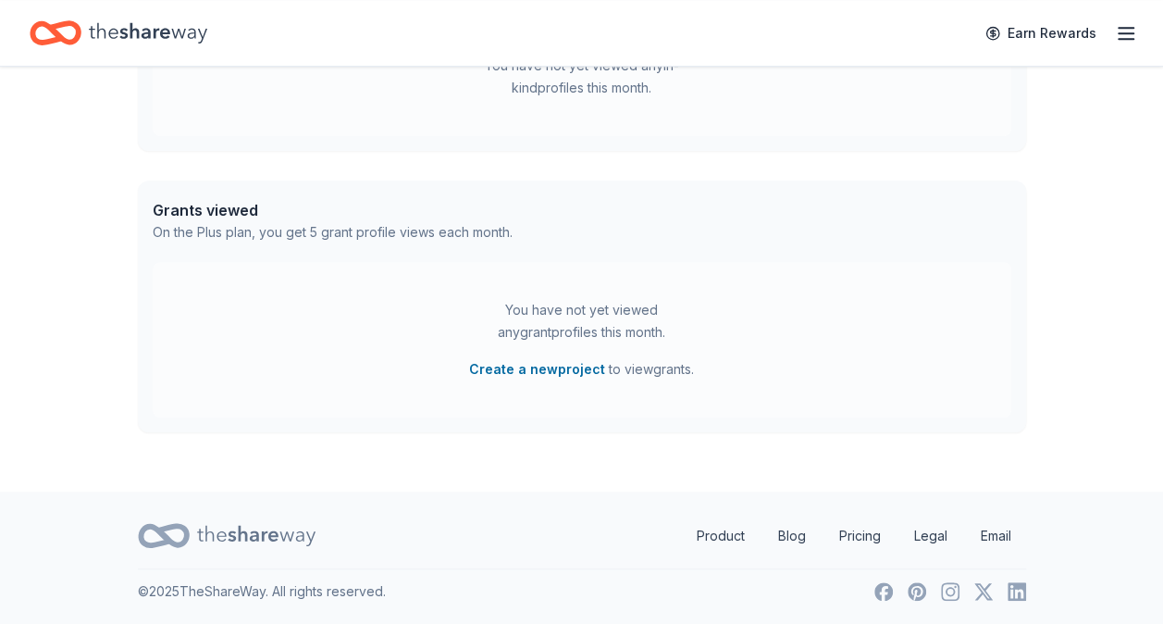
scroll to position [249, 0]
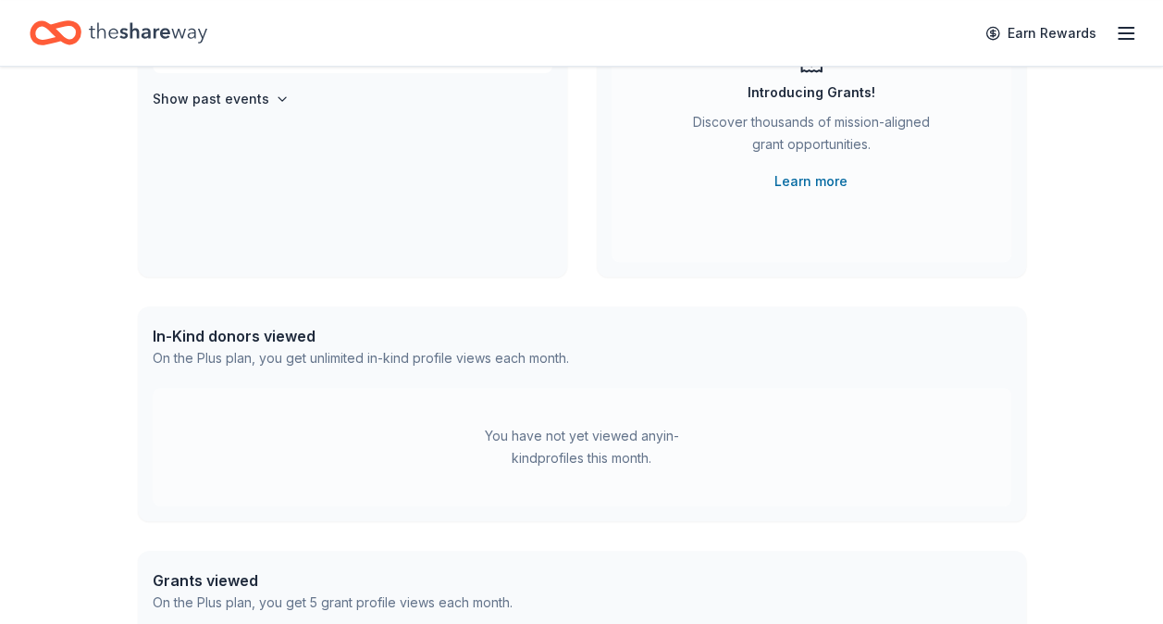
click at [1135, 24] on icon "button" at bounding box center [1126, 33] width 22 height 22
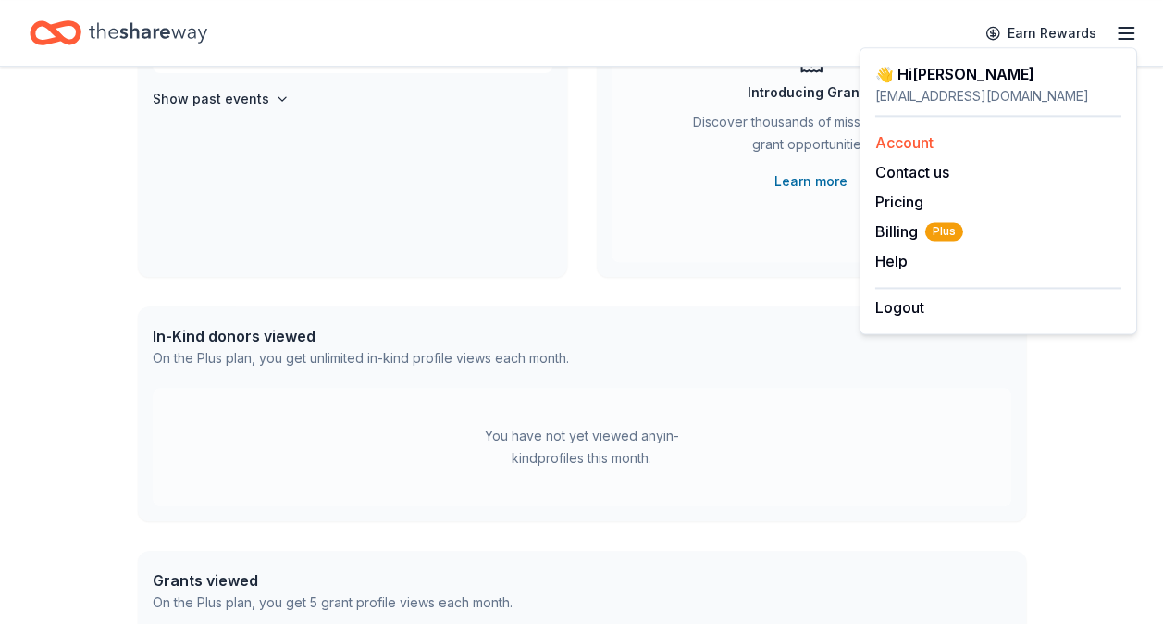
click at [898, 141] on link "Account" at bounding box center [904, 142] width 58 height 19
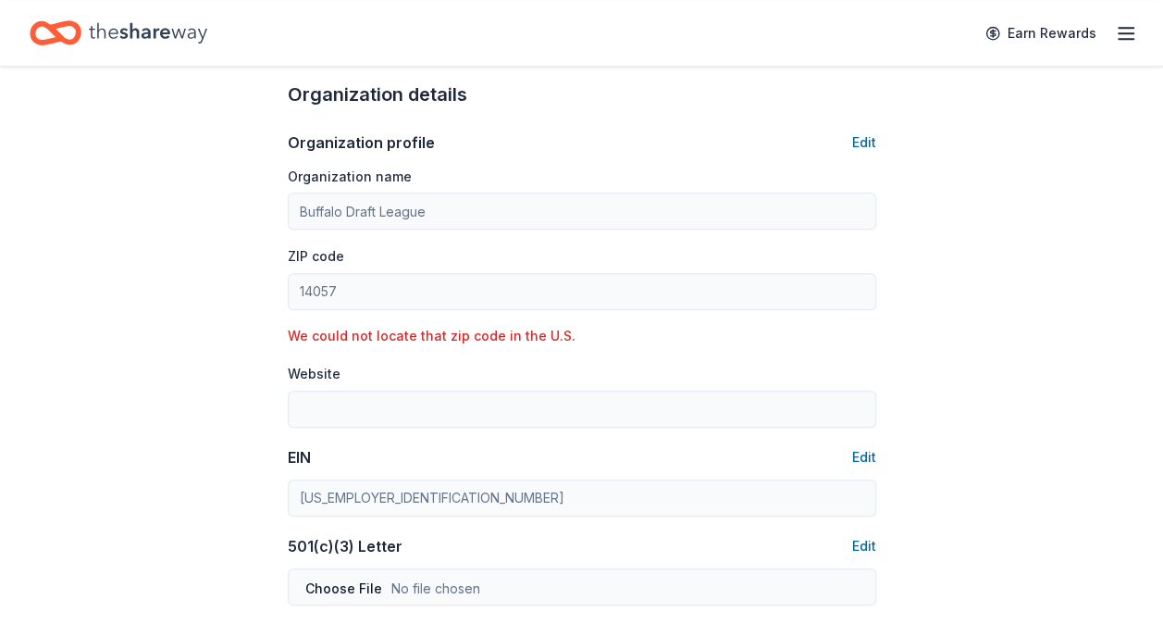
scroll to position [555, 0]
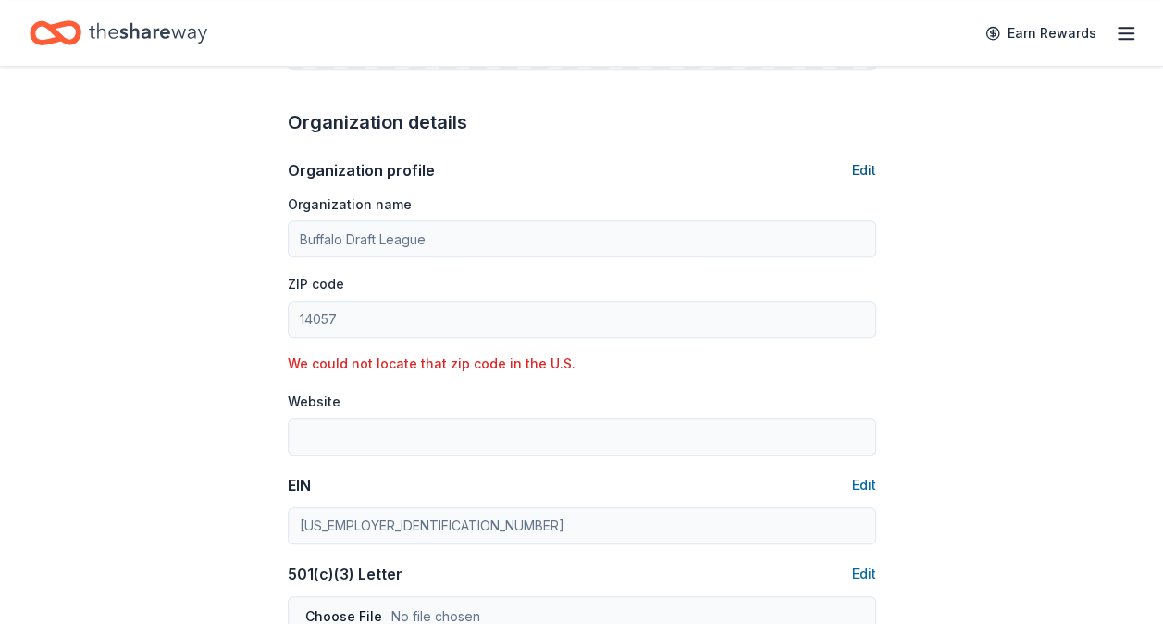
click at [865, 163] on button "Edit" at bounding box center [864, 170] width 24 height 22
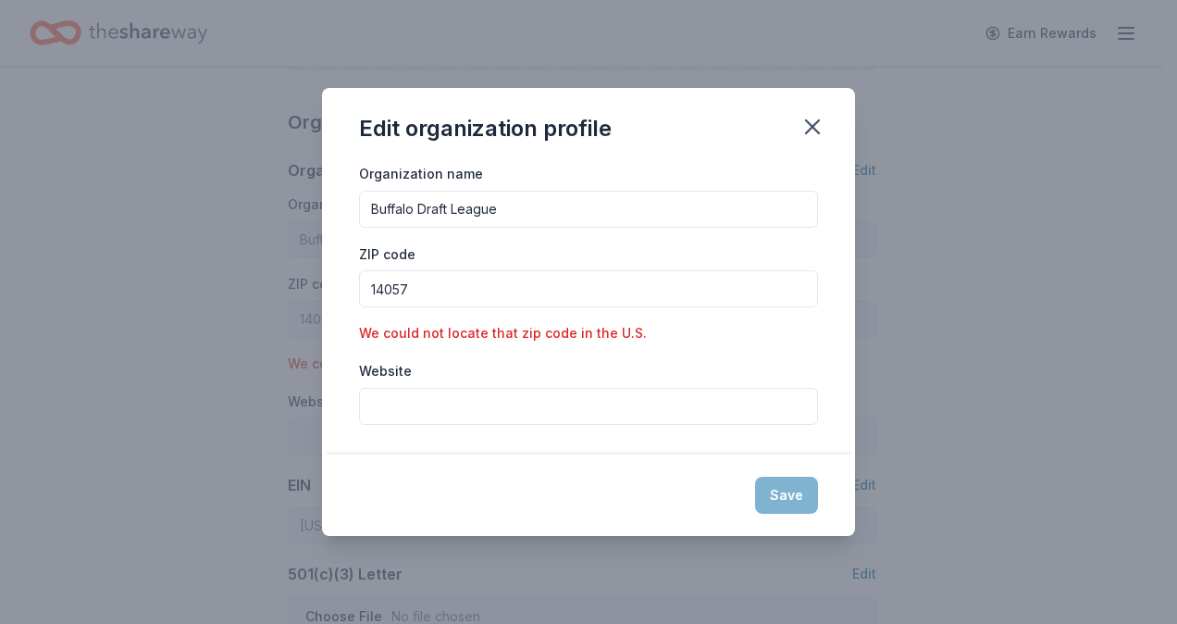
click at [419, 285] on input "14057" at bounding box center [588, 288] width 459 height 37
click at [420, 287] on input "14057" at bounding box center [588, 288] width 459 height 37
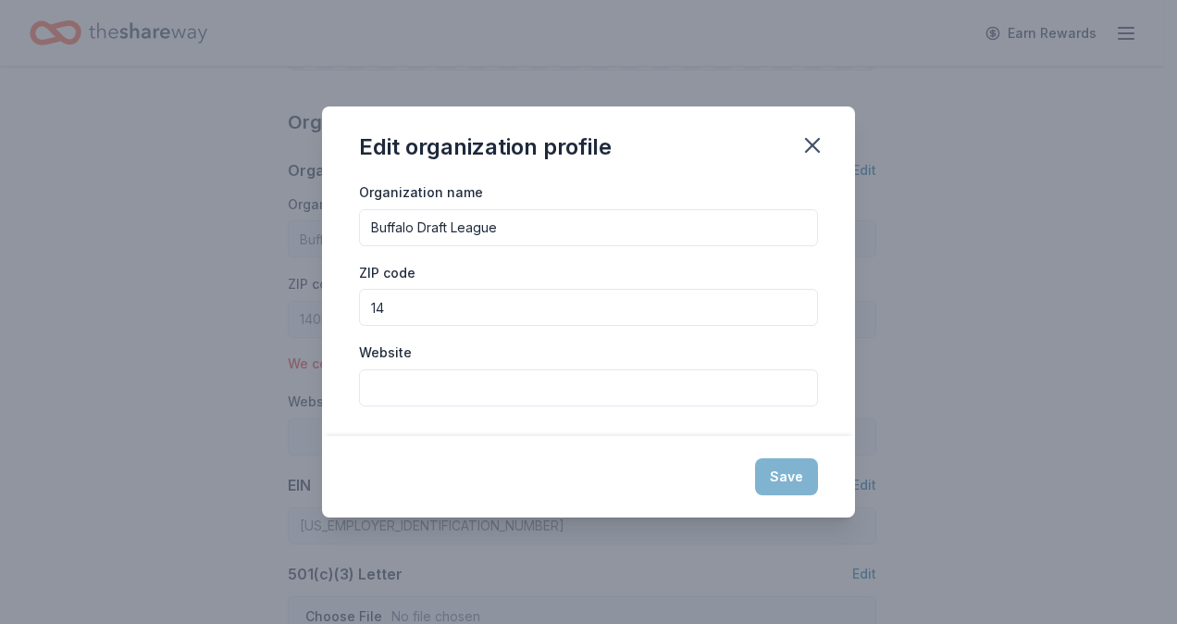
type input "1"
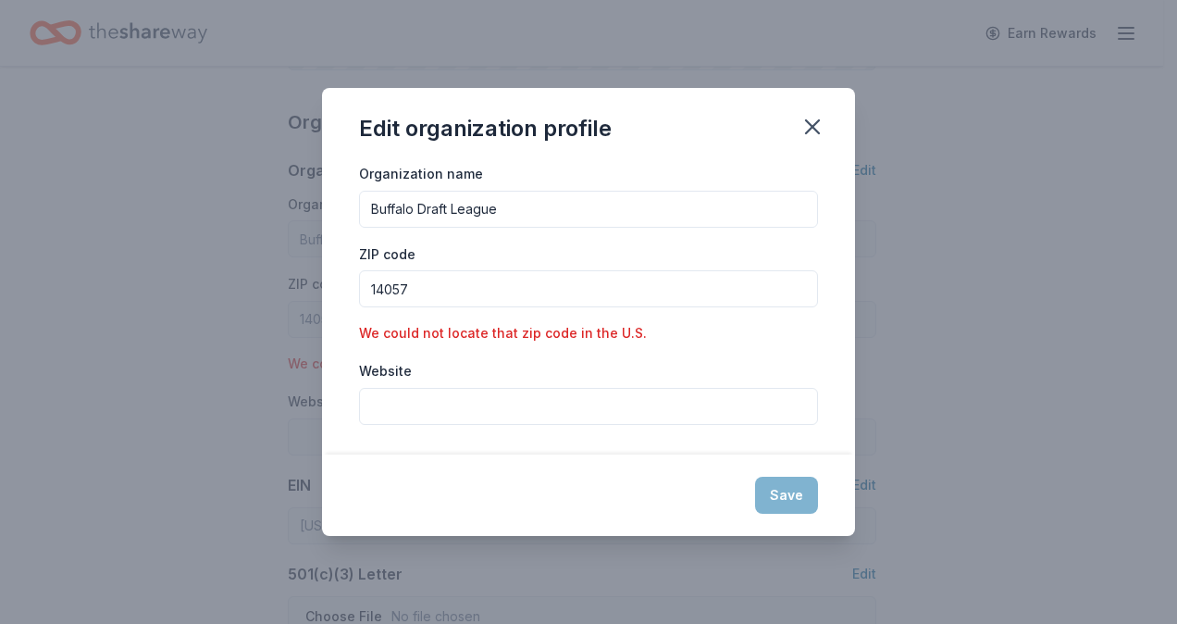
type input "14057"
click at [805, 493] on div "Save" at bounding box center [588, 494] width 533 height 81
drag, startPoint x: 810, startPoint y: 128, endPoint x: 685, endPoint y: 101, distance: 127.8
click at [811, 128] on icon "button" at bounding box center [813, 127] width 26 height 26
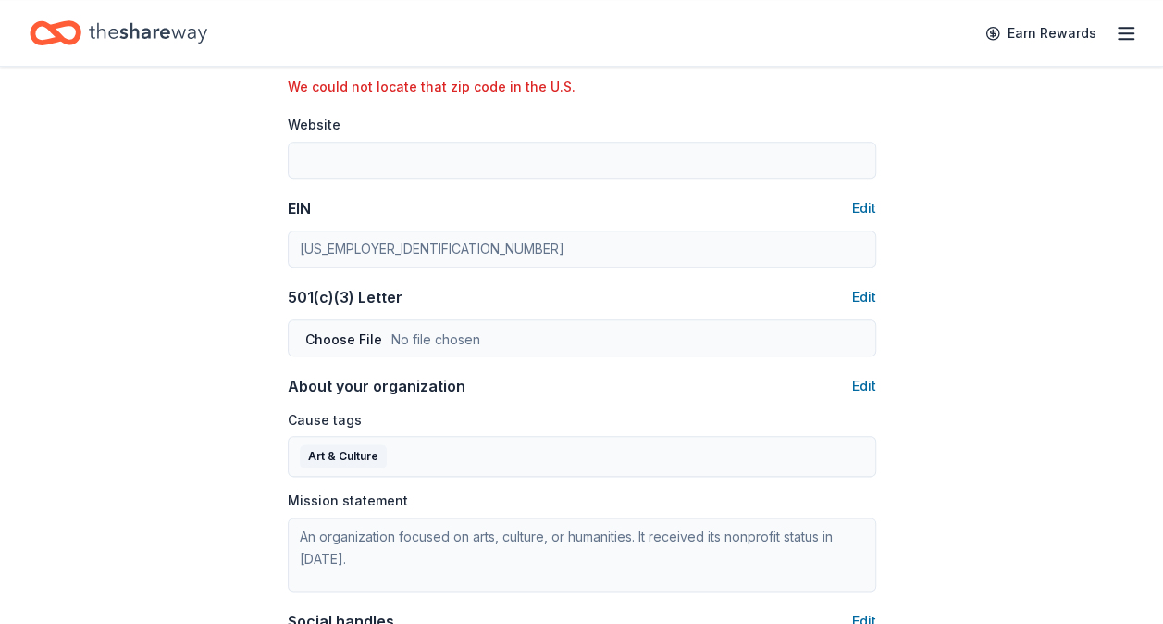
scroll to position [833, 0]
click at [871, 297] on button "Edit" at bounding box center [864, 296] width 24 height 22
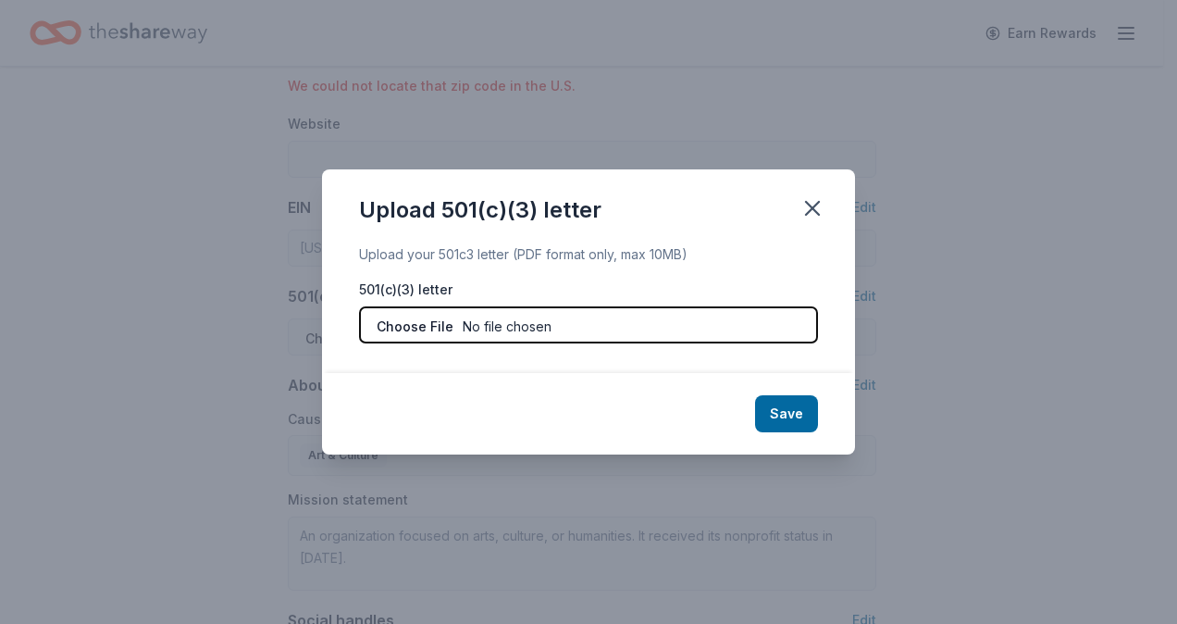
click at [484, 322] on input "file" at bounding box center [588, 324] width 459 height 37
type input "C:\fakepath\irs letter.pdf"
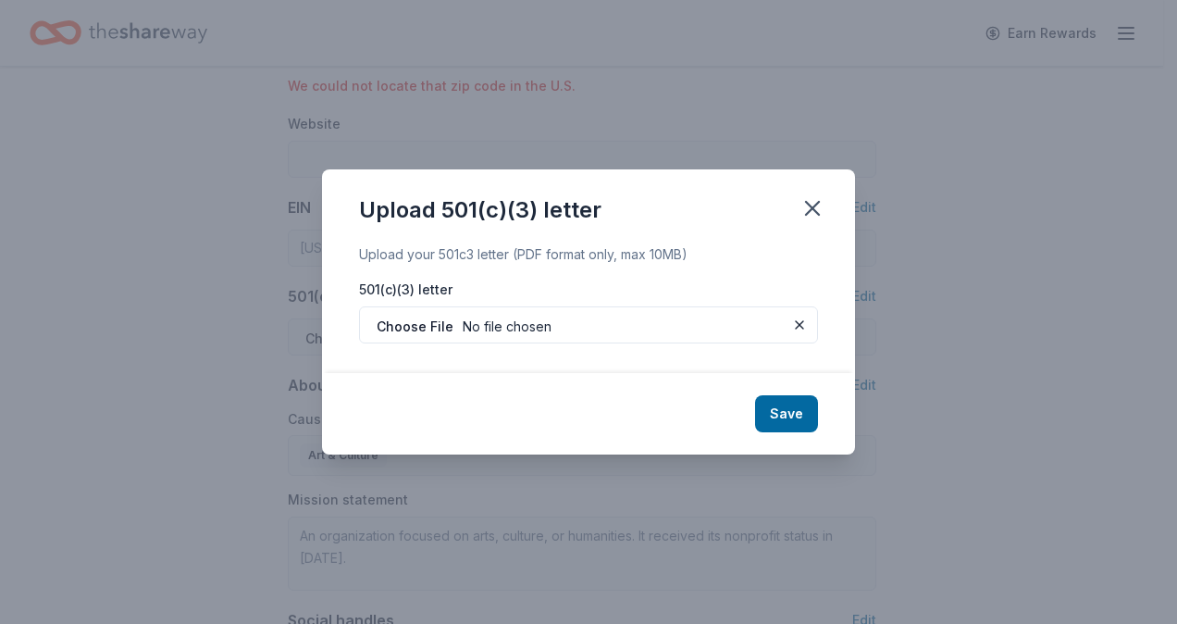
click at [827, 413] on div "Save" at bounding box center [588, 413] width 533 height 81
click at [794, 413] on button "Save" at bounding box center [786, 413] width 63 height 37
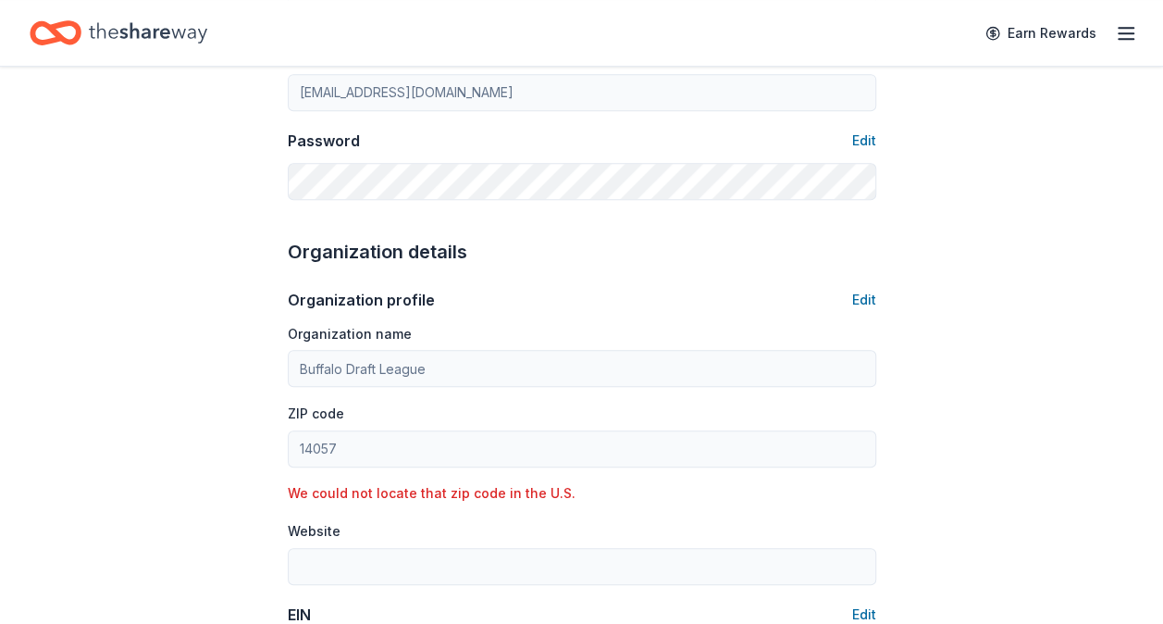
scroll to position [522, 0]
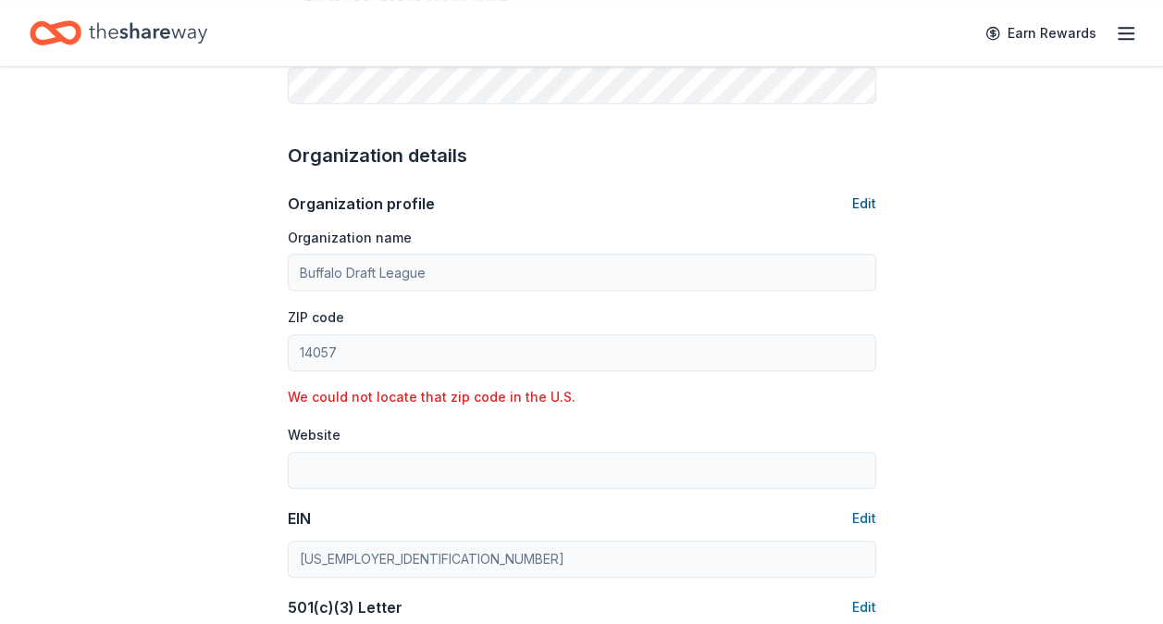
click at [853, 204] on button "Edit" at bounding box center [864, 203] width 24 height 22
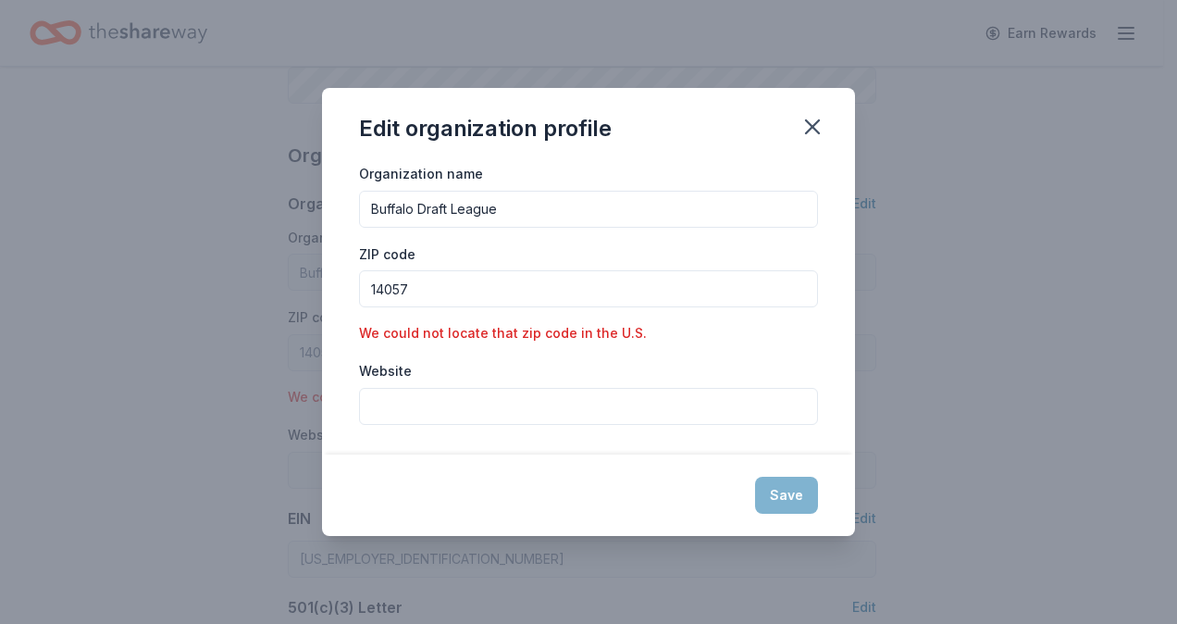
drag, startPoint x: 518, startPoint y: 296, endPoint x: 478, endPoint y: 298, distance: 40.8
click at [478, 298] on input "14057" at bounding box center [588, 288] width 459 height 37
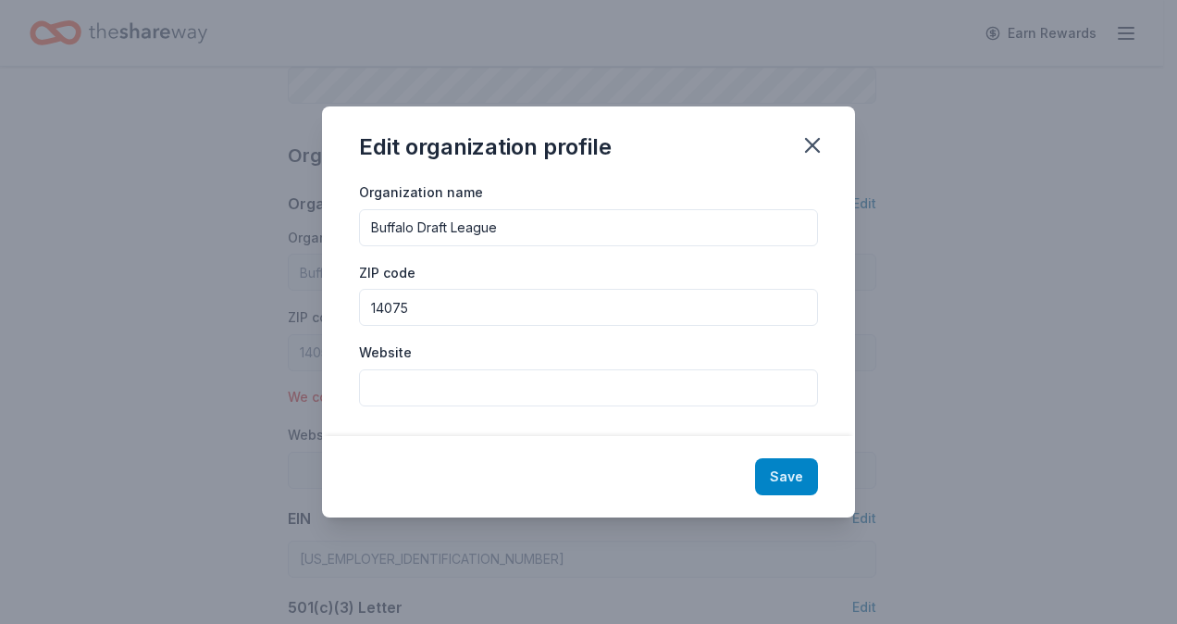
type input "14075"
click at [811, 475] on button "Save" at bounding box center [786, 476] width 63 height 37
type input "14075"
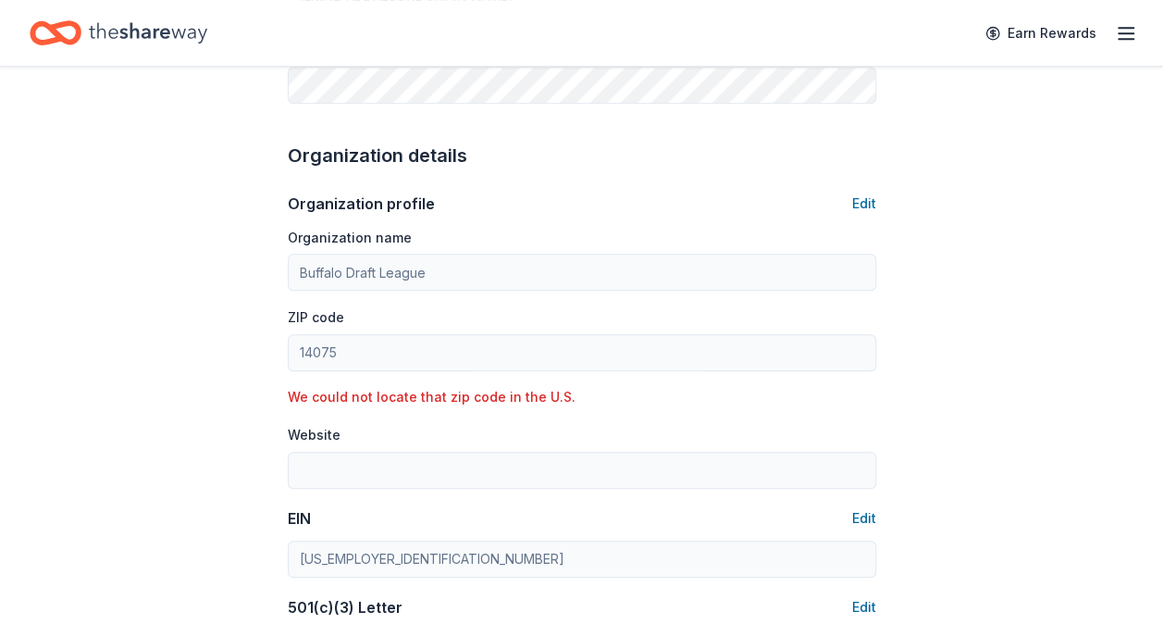
click at [876, 202] on div "Account About me Profile Edit First name Denise Last name Davis Role Event Coor…" at bounding box center [582, 390] width 648 height 1691
click at [863, 204] on button "Edit" at bounding box center [864, 203] width 24 height 22
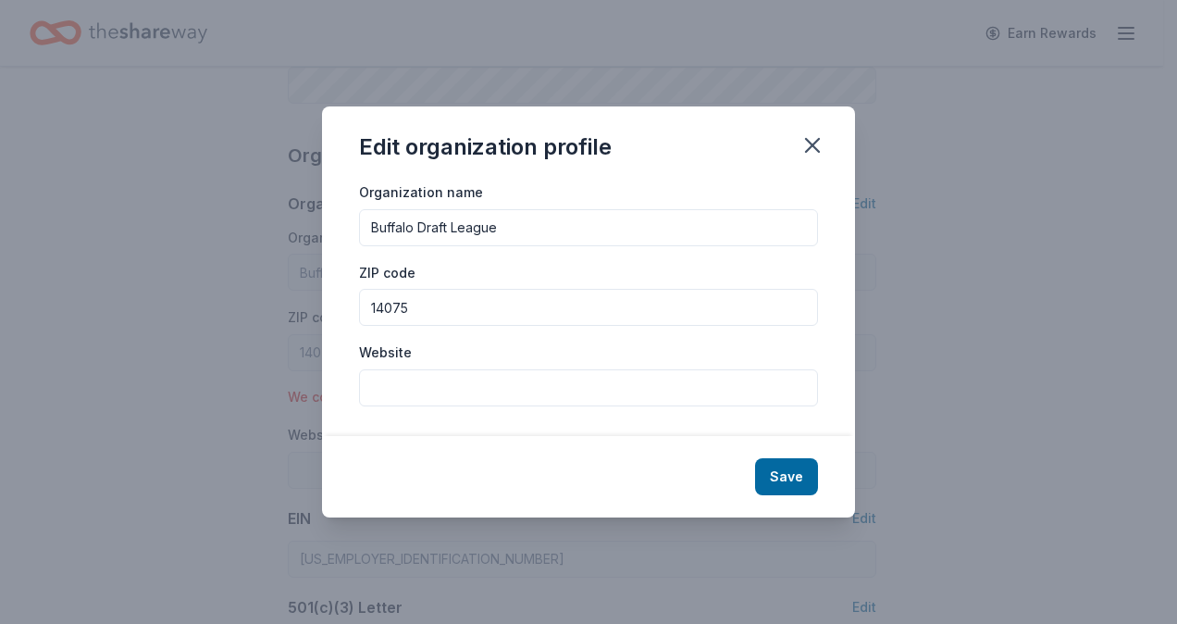
click at [448, 305] on input "14075" at bounding box center [588, 307] width 459 height 37
type input "1"
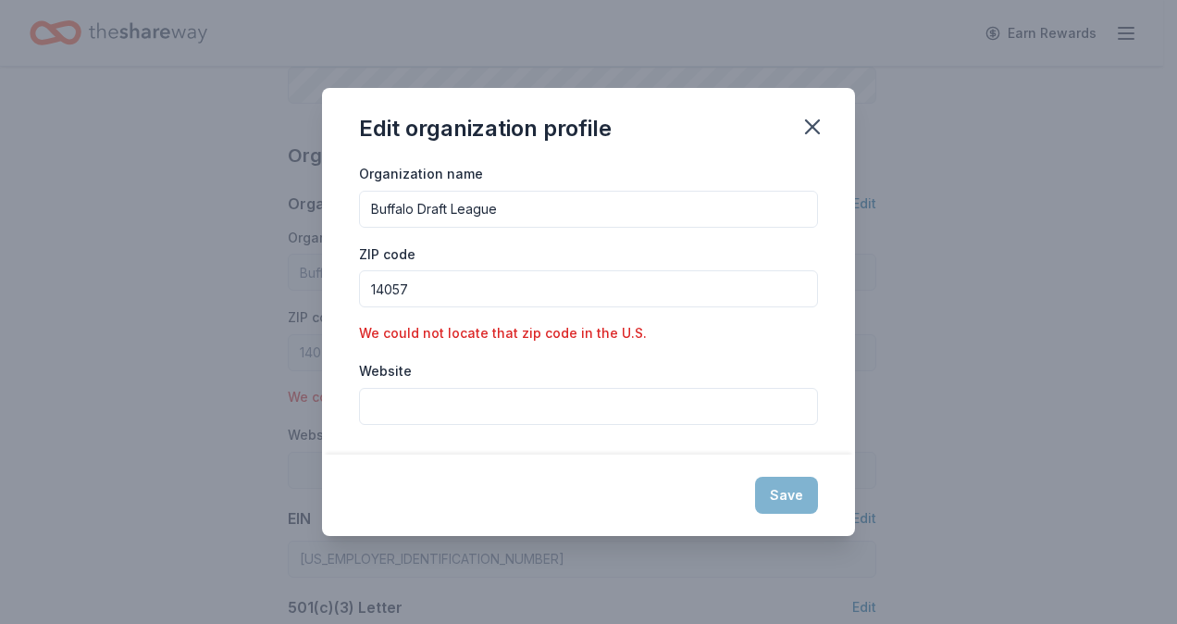
type input "14057"
click at [739, 310] on div "Organization name Buffalo Draft League ZIP code 14057 We could not locate that …" at bounding box center [588, 293] width 459 height 263
click at [788, 487] on div "Save" at bounding box center [588, 494] width 533 height 81
click at [819, 109] on button "button" at bounding box center [812, 126] width 41 height 41
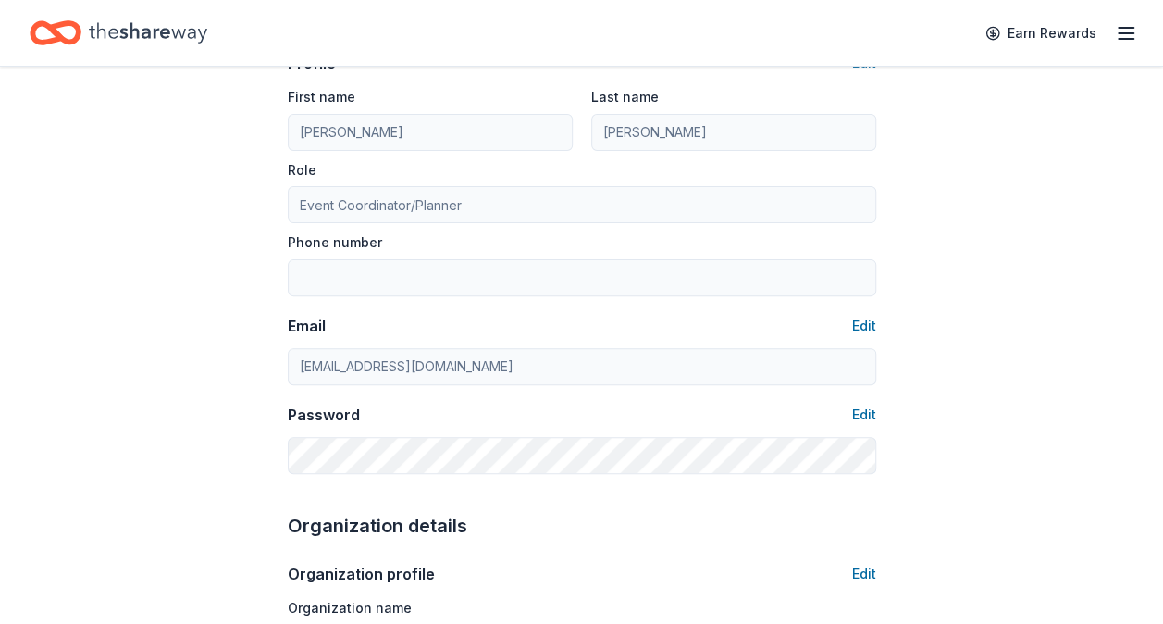
scroll to position [0, 0]
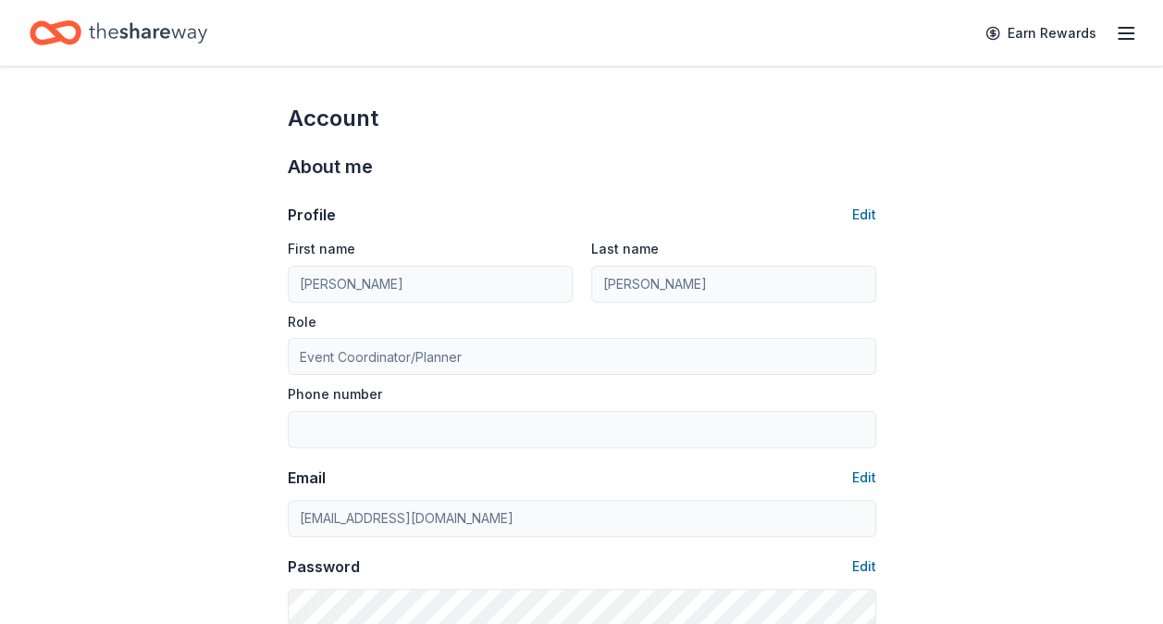
click at [1136, 39] on icon "button" at bounding box center [1126, 33] width 22 height 22
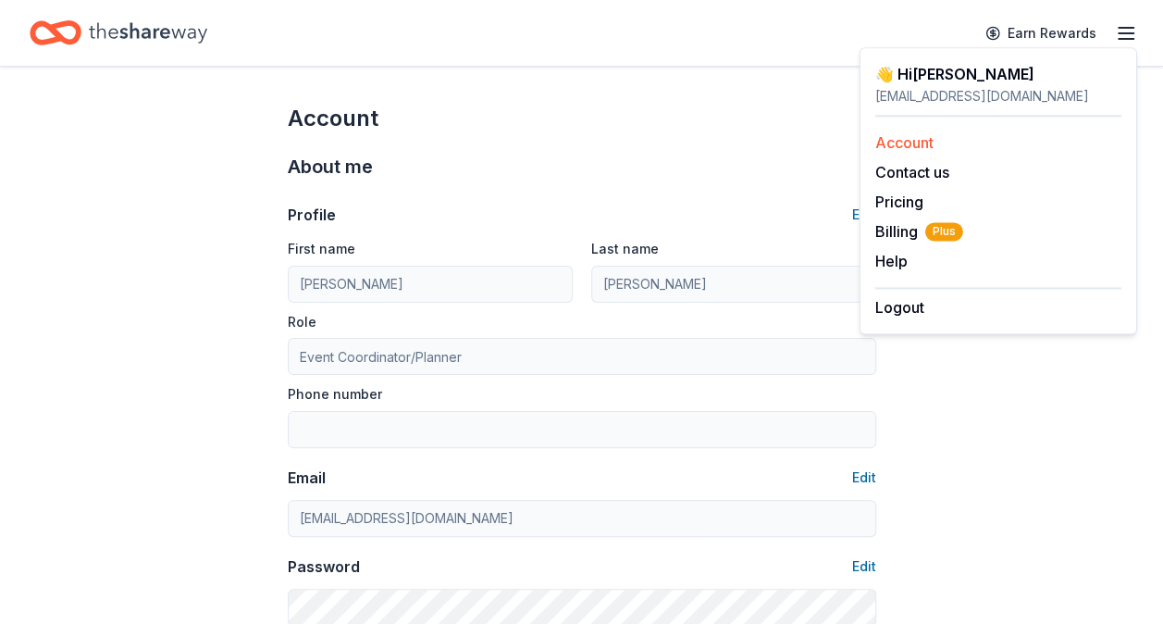
click at [925, 142] on link "Account" at bounding box center [904, 142] width 58 height 19
click at [1136, 30] on div "Earn Rewards" at bounding box center [581, 33] width 1163 height 66
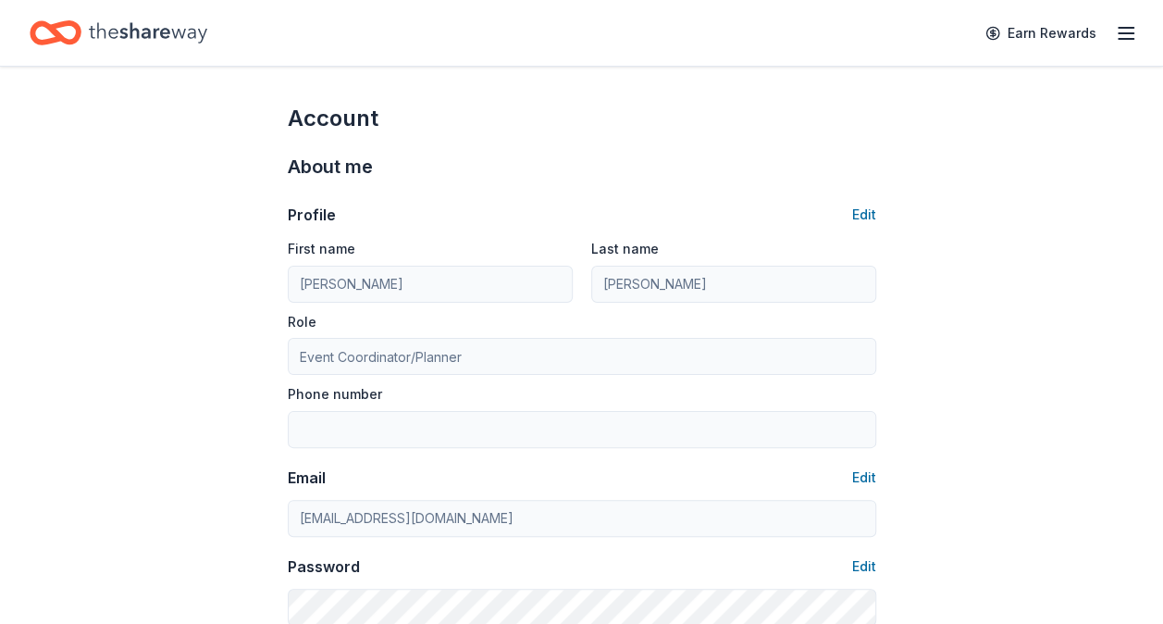
click at [150, 49] on icon "Home" at bounding box center [148, 33] width 118 height 38
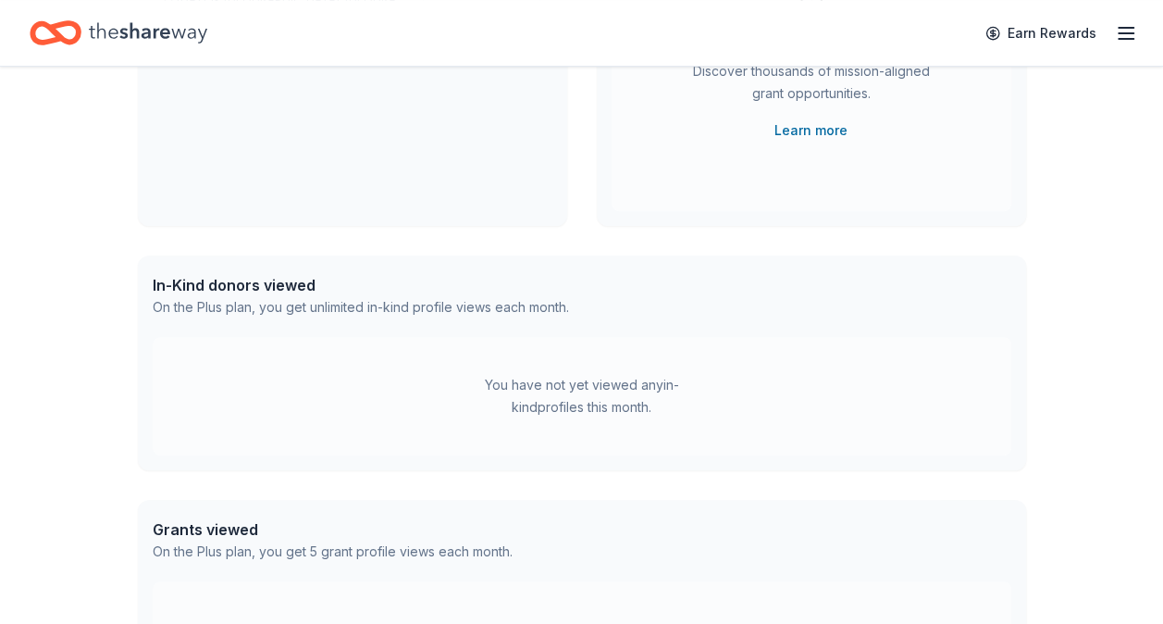
scroll to position [370, 0]
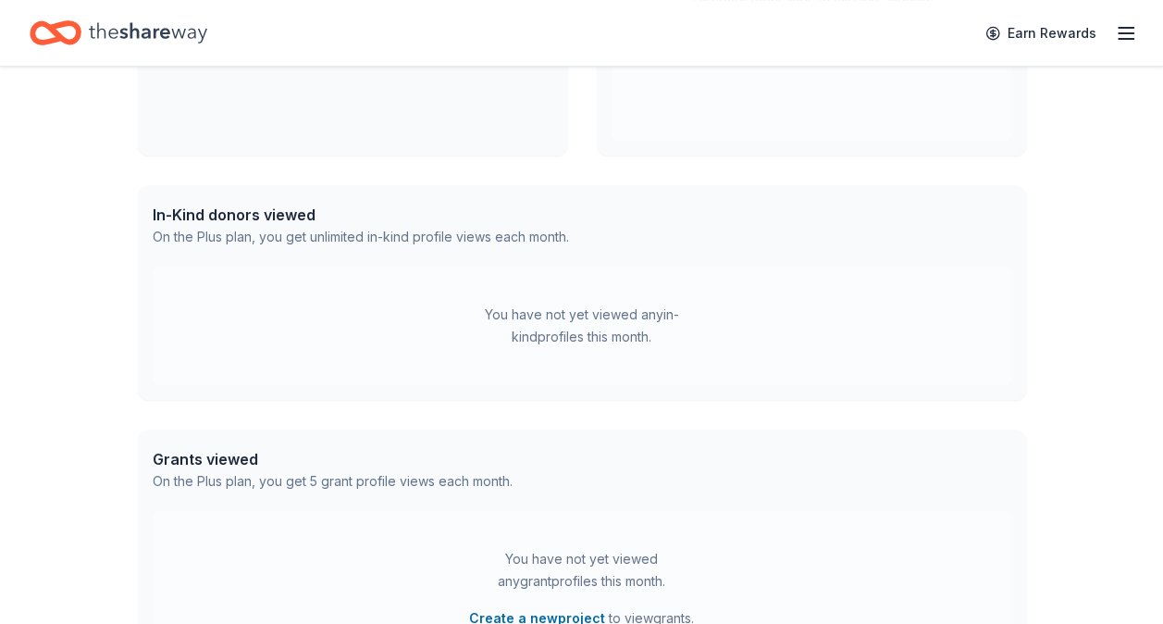
click at [229, 208] on div "In-Kind donors viewed" at bounding box center [361, 215] width 416 height 22
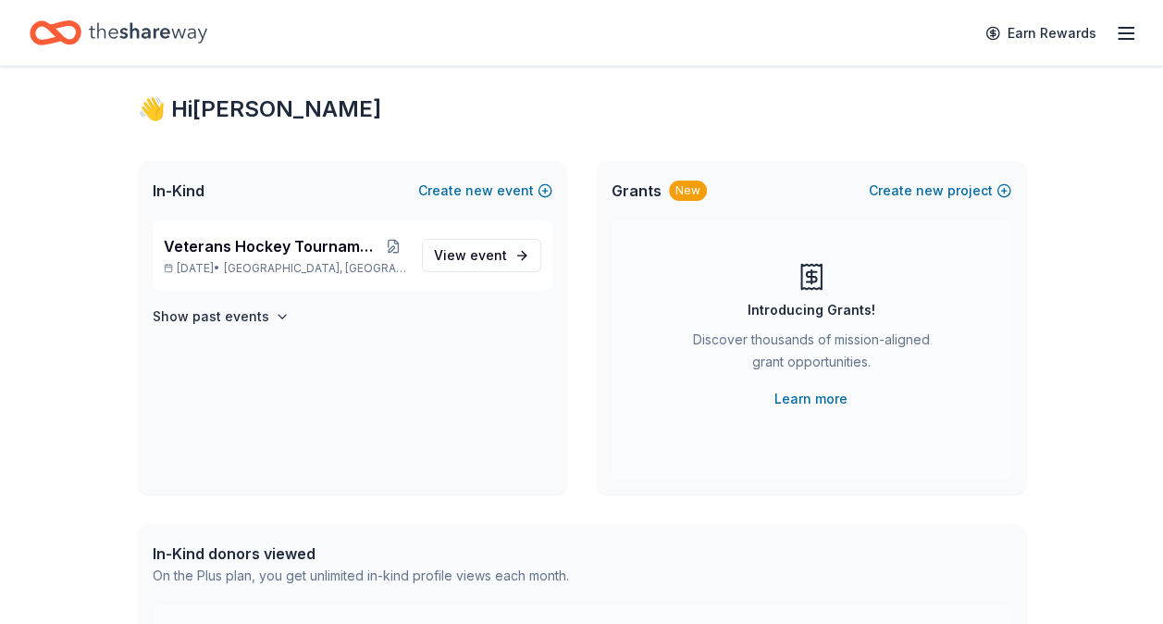
scroll to position [0, 0]
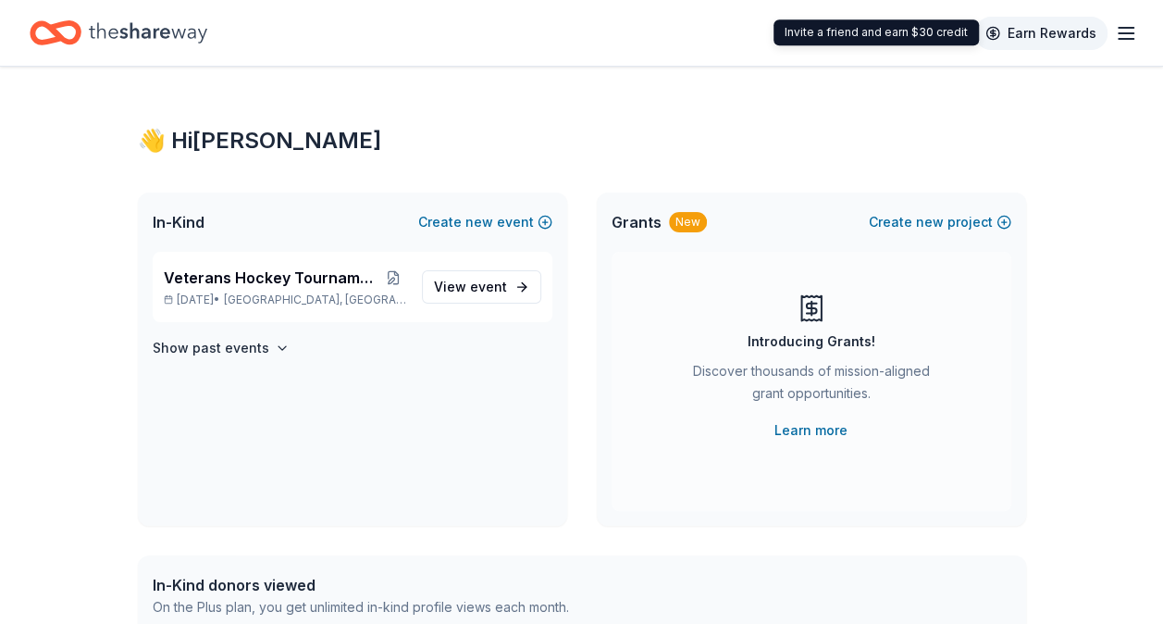
click at [990, 39] on link "Earn Rewards" at bounding box center [1041, 33] width 133 height 33
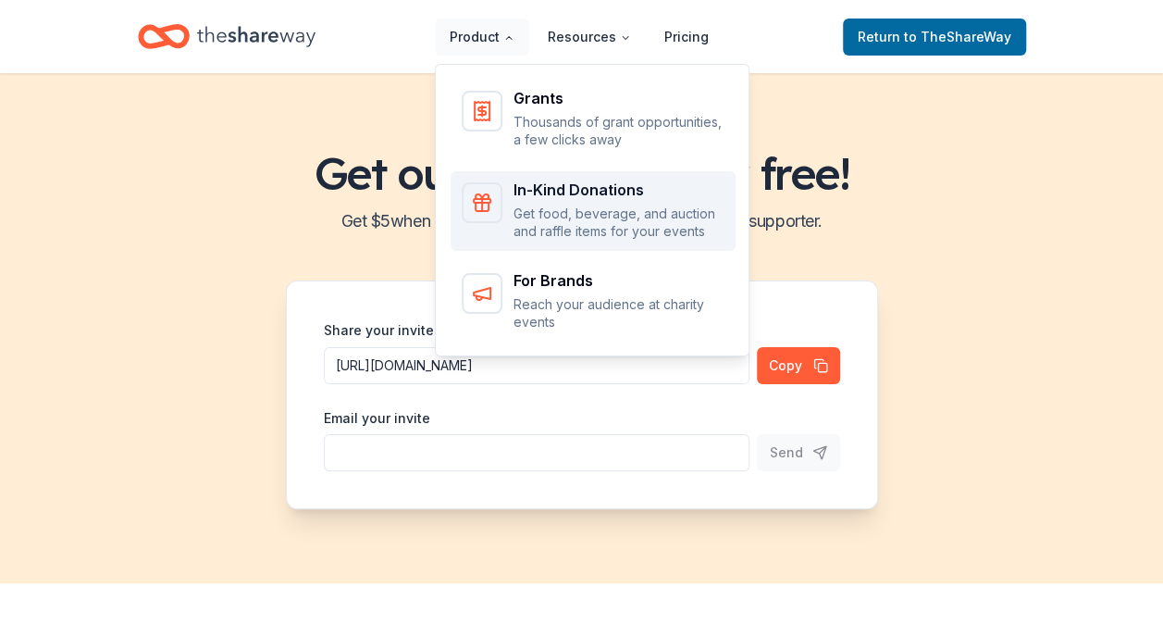
click at [613, 182] on div "In-Kind Donations" at bounding box center [619, 189] width 211 height 15
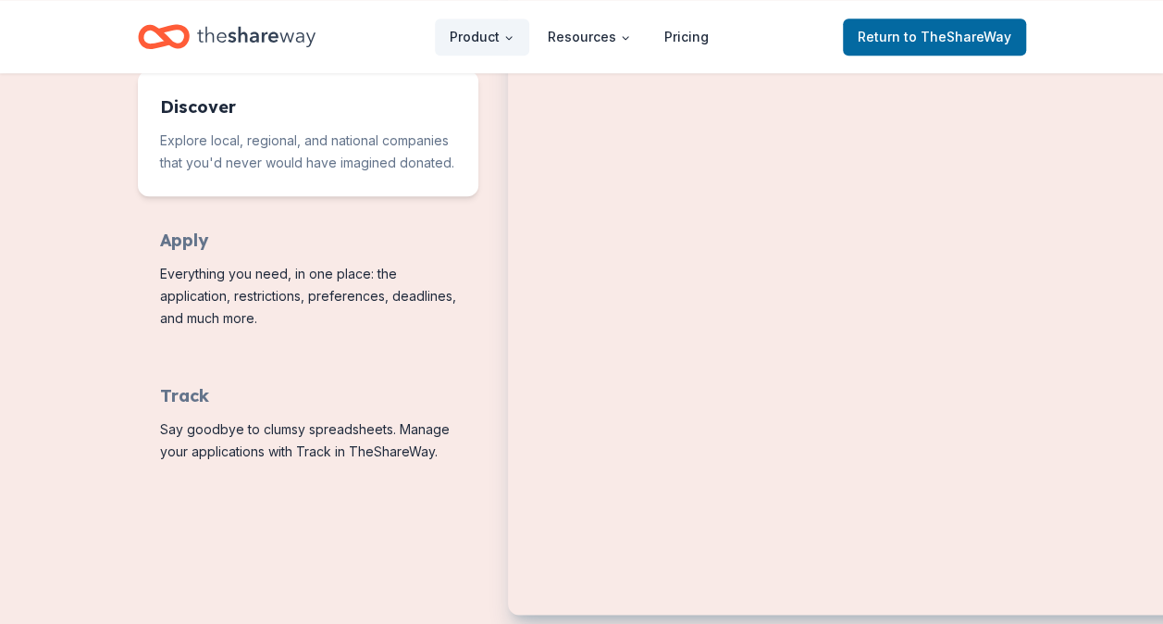
scroll to position [1018, 0]
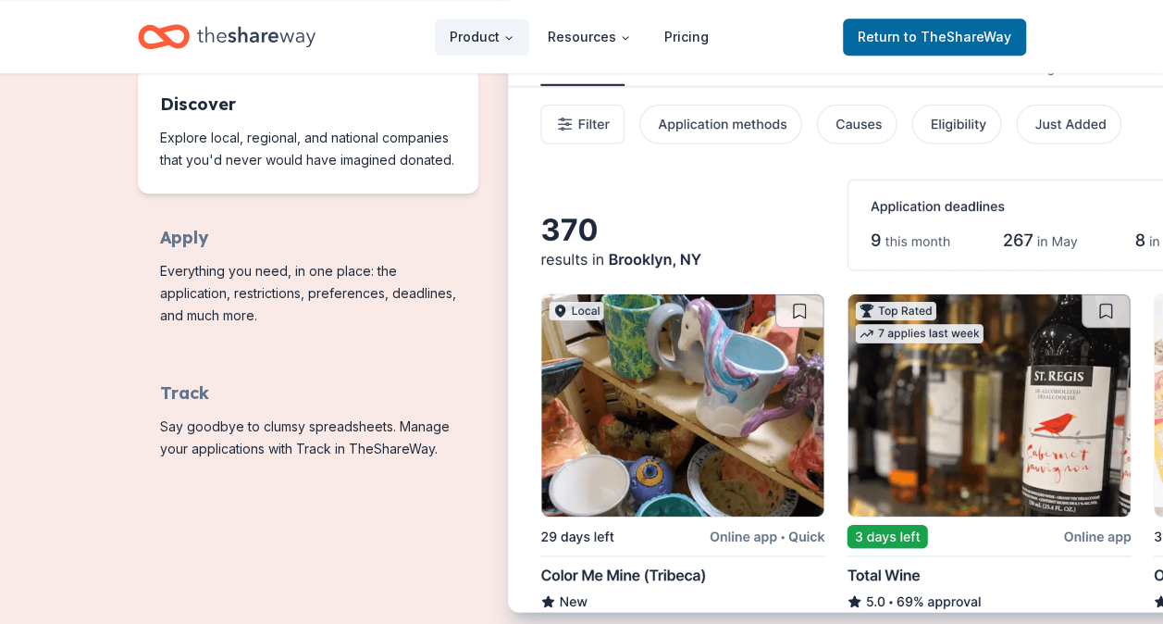
click at [260, 109] on span "Features for running your books" at bounding box center [308, 131] width 341 height 126
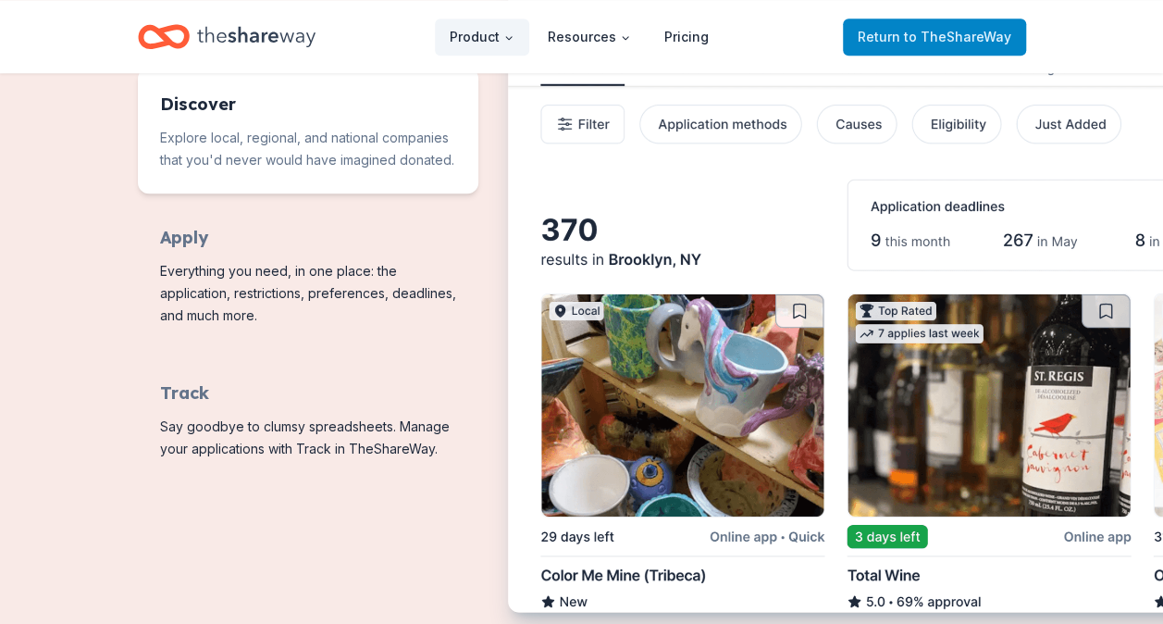
click at [953, 37] on span "to TheShareWay" at bounding box center [957, 37] width 107 height 16
click at [914, 35] on span "to TheShareWay" at bounding box center [957, 37] width 107 height 16
click at [913, 31] on span "to TheShareWay" at bounding box center [957, 37] width 107 height 16
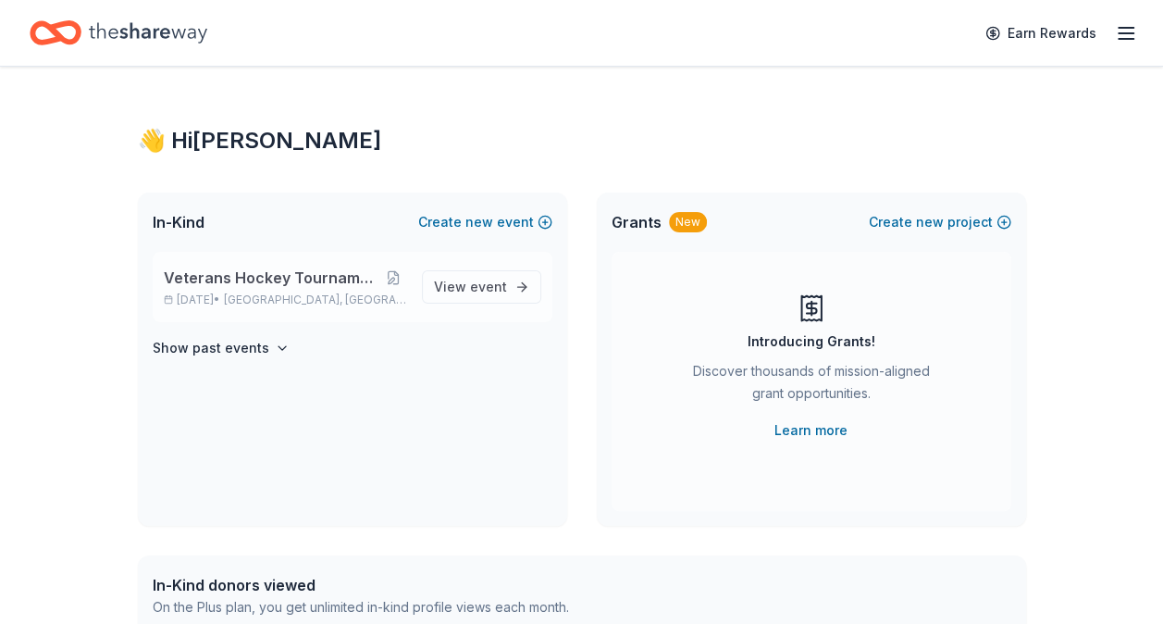
click at [347, 292] on p "Nov 08, 2025 • Hamburg, NY" at bounding box center [285, 299] width 243 height 15
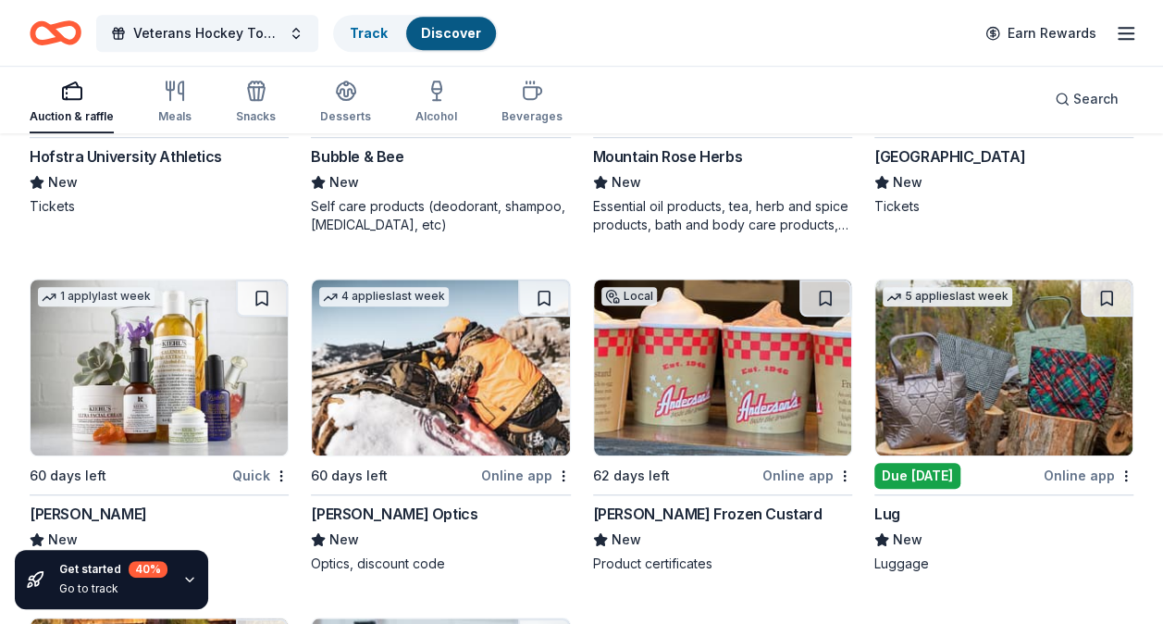
scroll to position [11231, 0]
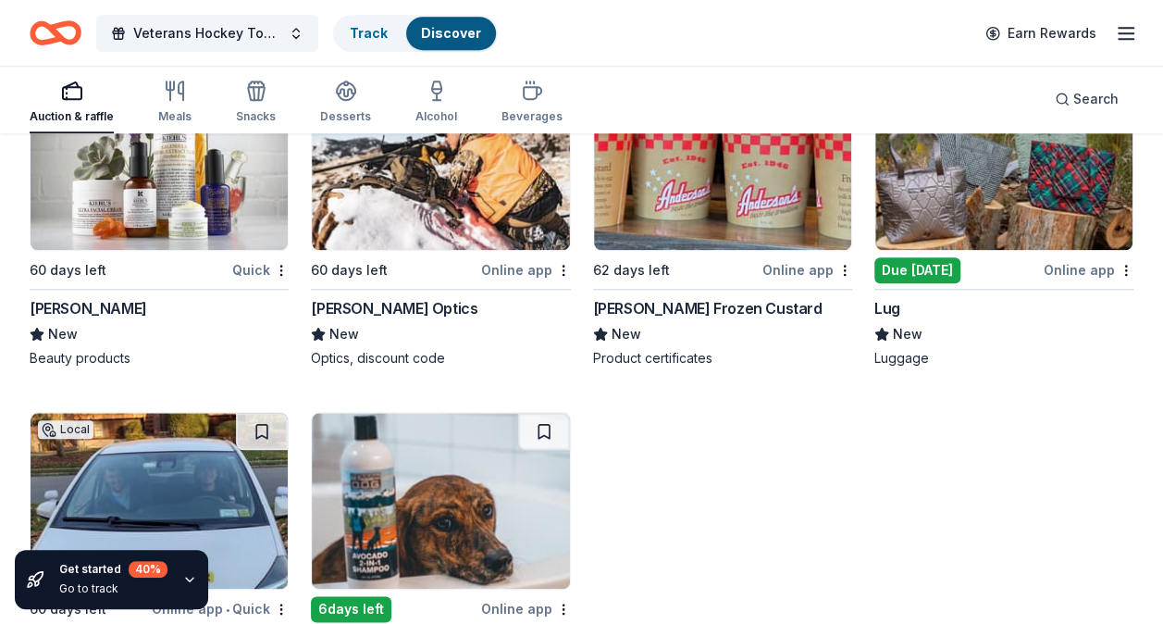
click at [935, 257] on div "Due [DATE]" at bounding box center [918, 270] width 86 height 26
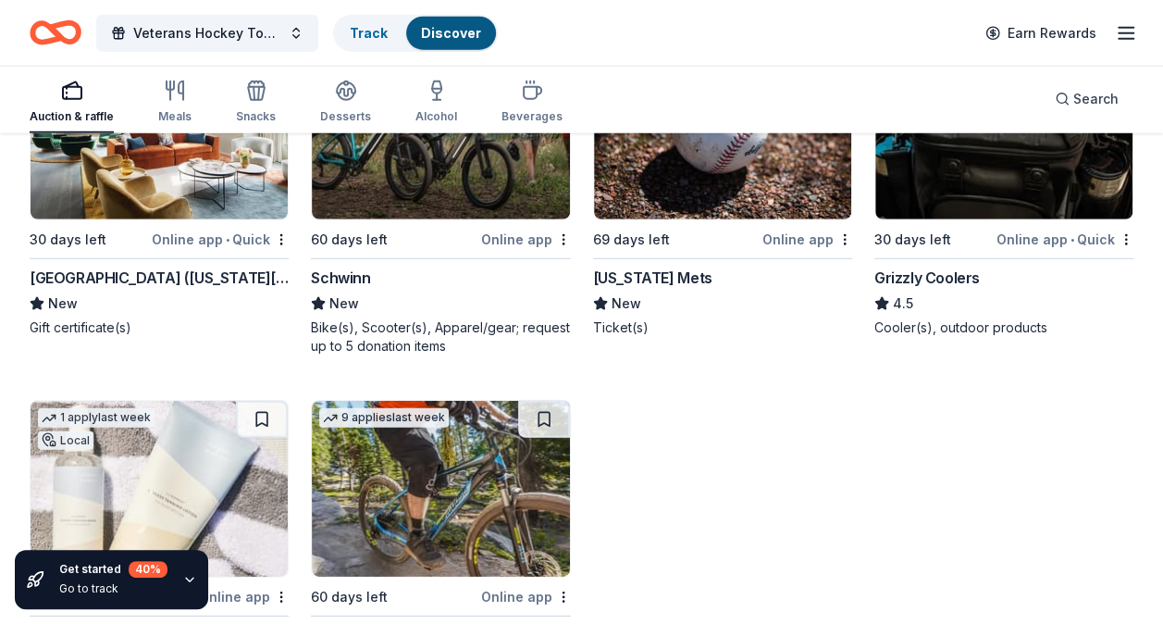
scroll to position [16674, 0]
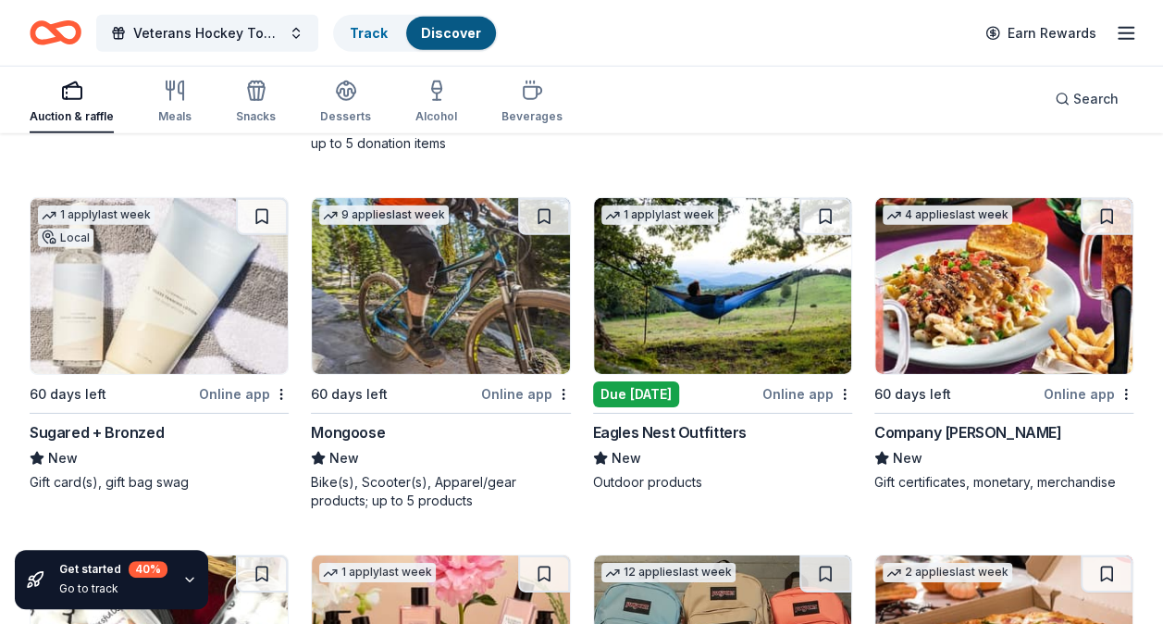
click at [637, 381] on div "Due [DATE]" at bounding box center [636, 394] width 86 height 26
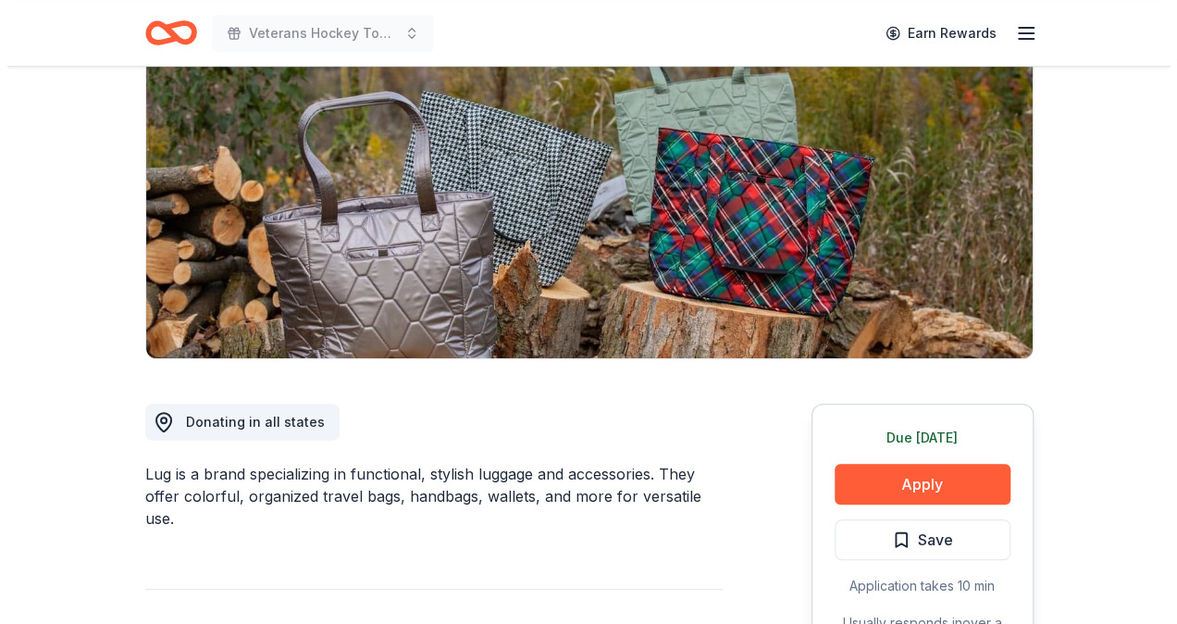
scroll to position [370, 0]
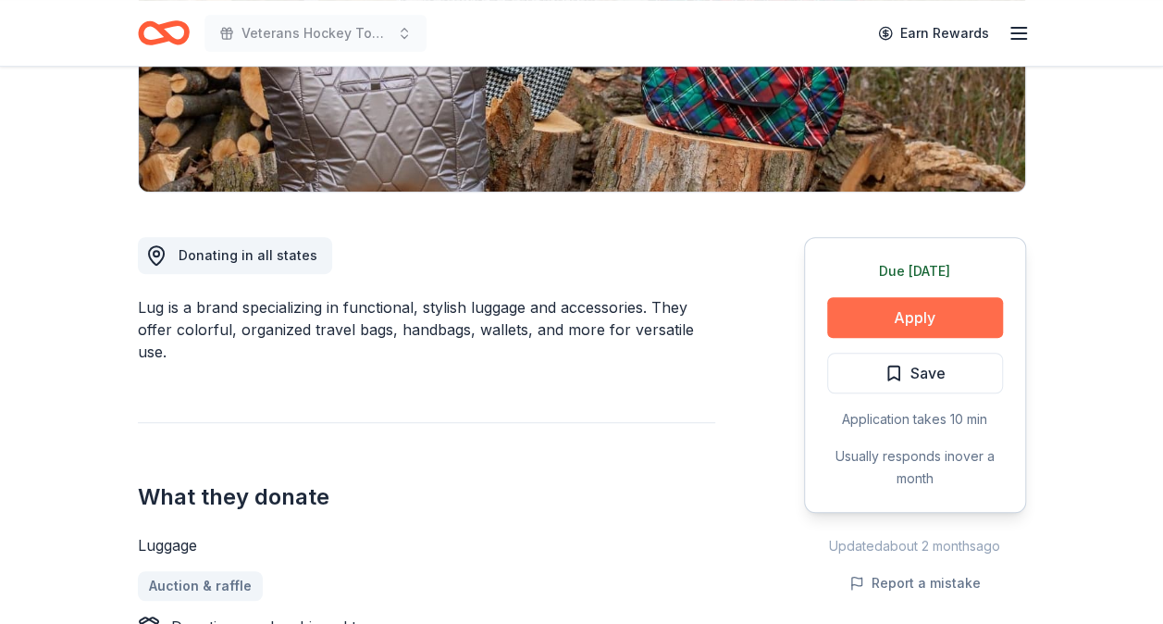
click at [910, 319] on button "Apply" at bounding box center [915, 317] width 176 height 41
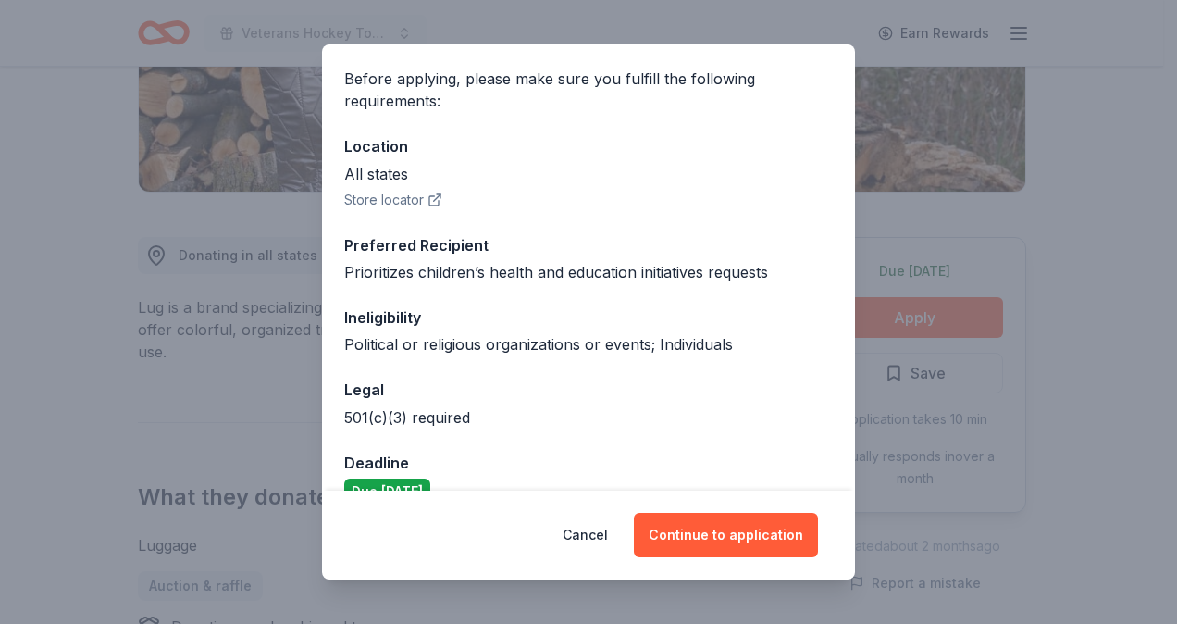
scroll to position [168, 0]
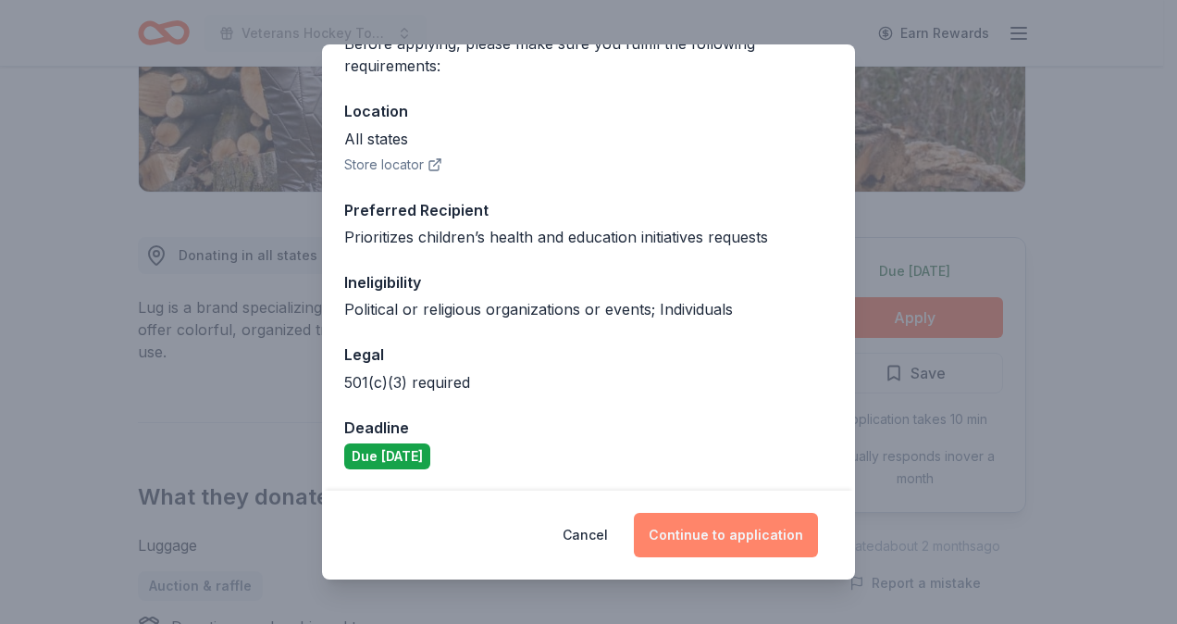
click at [740, 533] on button "Continue to application" at bounding box center [726, 535] width 184 height 44
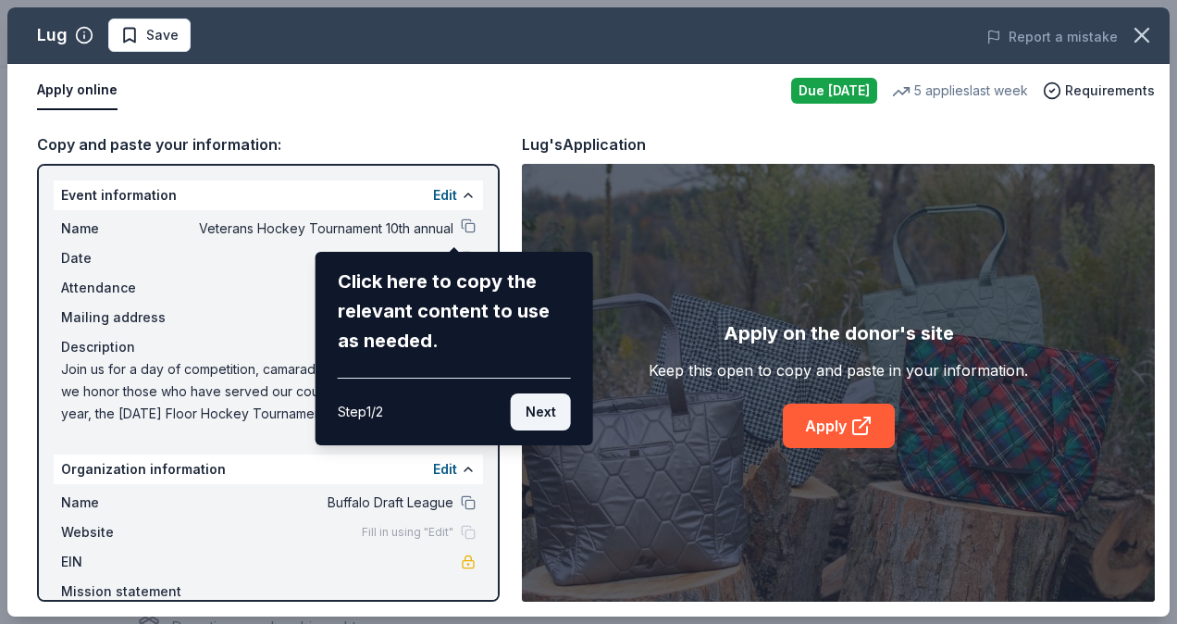
click at [520, 413] on button "Next" at bounding box center [541, 411] width 60 height 37
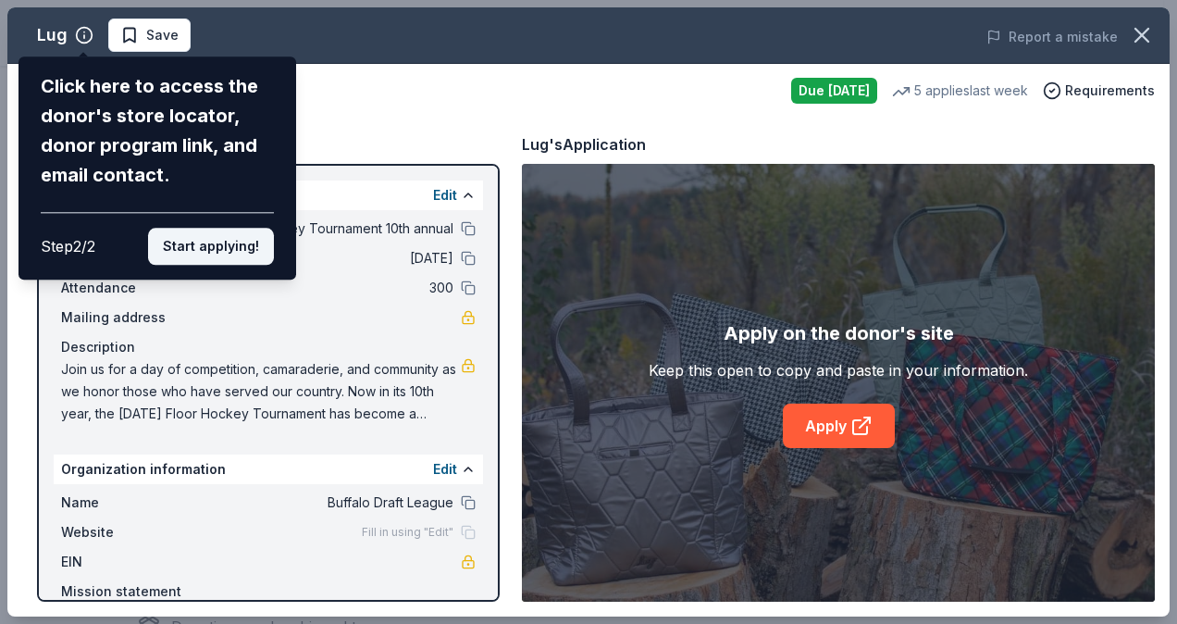
click at [219, 260] on button "Start applying!" at bounding box center [211, 246] width 126 height 37
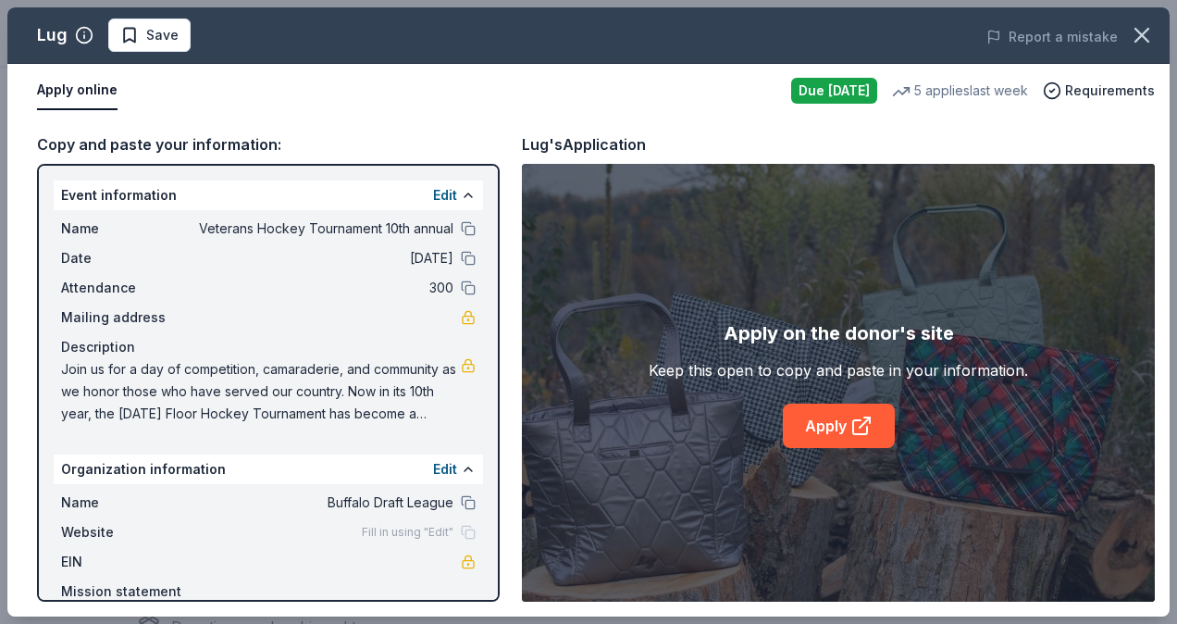
scroll to position [0, 0]
click at [818, 436] on link "Apply" at bounding box center [839, 426] width 112 height 44
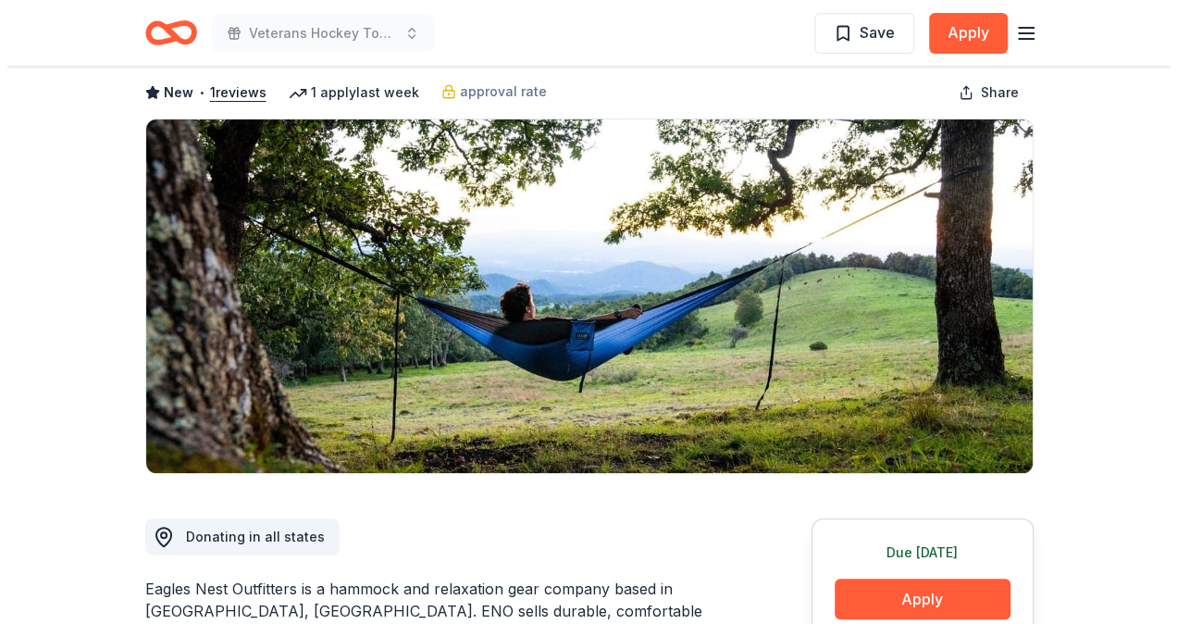
scroll to position [278, 0]
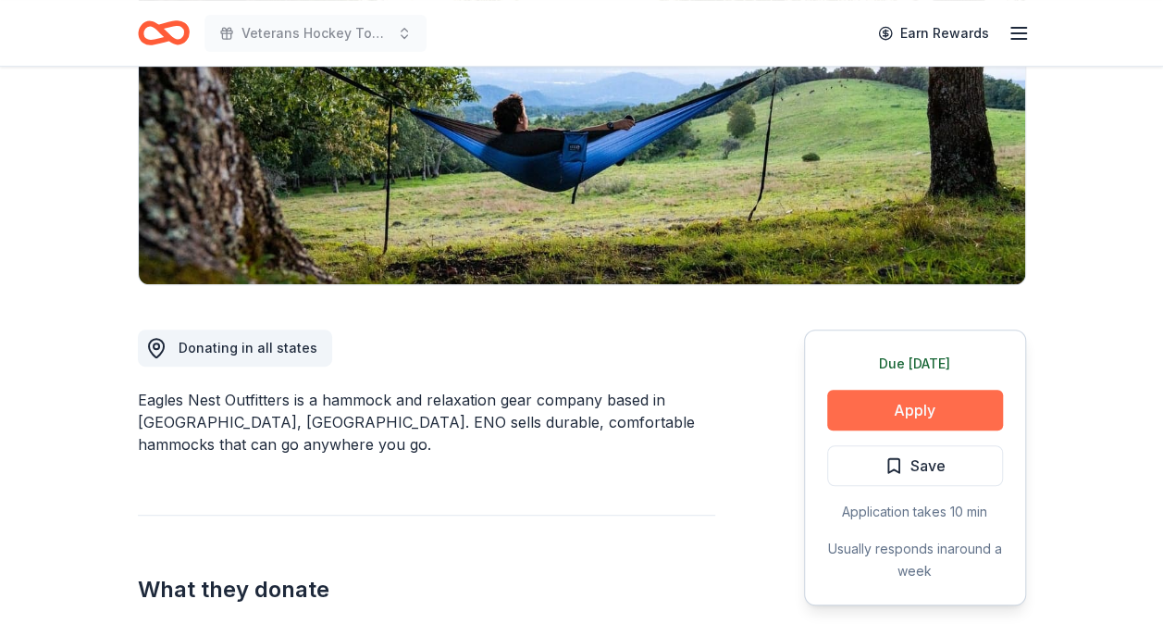
click at [913, 400] on button "Apply" at bounding box center [915, 410] width 176 height 41
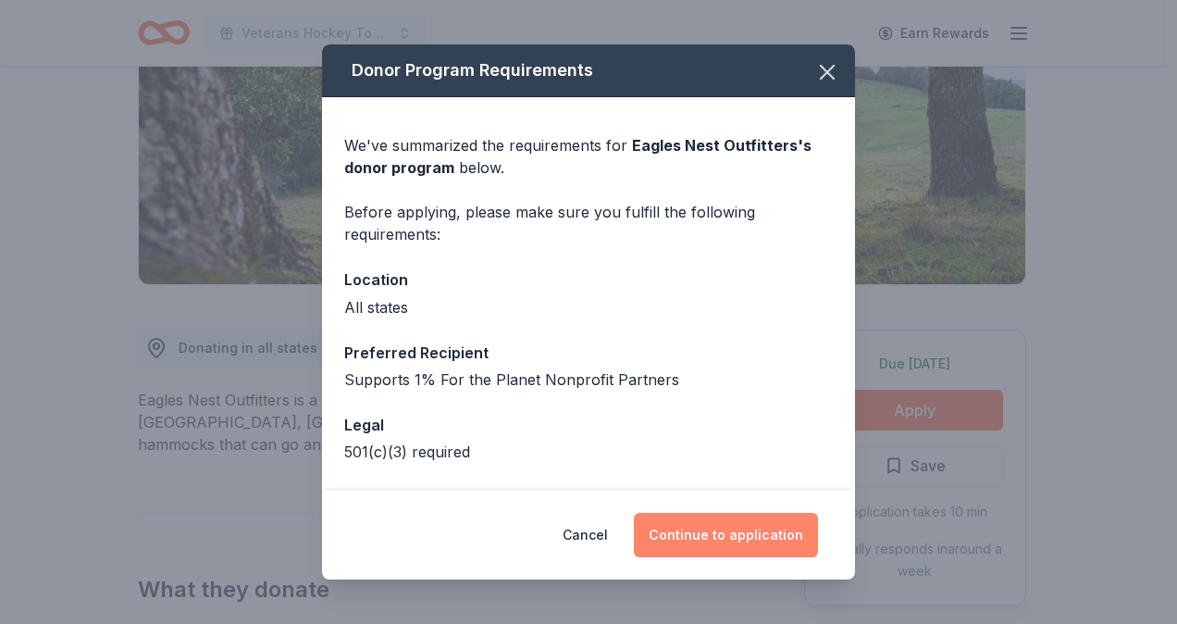
click at [782, 537] on button "Continue to application" at bounding box center [726, 535] width 184 height 44
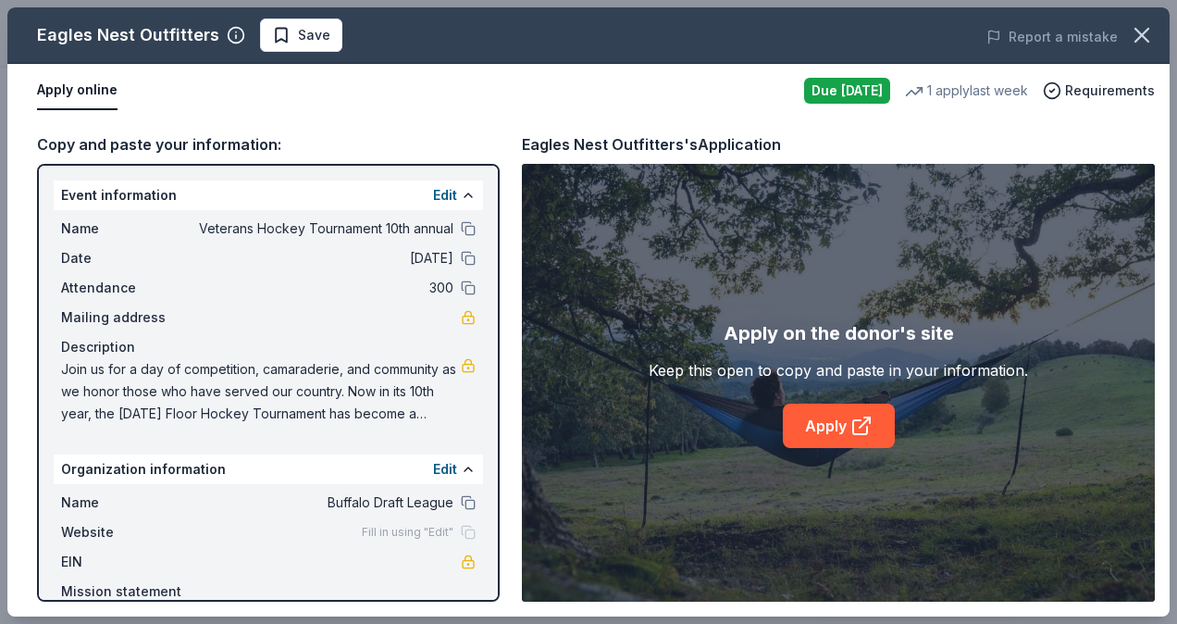
click at [54, 91] on button "Apply online" at bounding box center [77, 90] width 81 height 39
click at [856, 420] on icon at bounding box center [860, 427] width 14 height 14
